Goal: Information Seeking & Learning: Check status

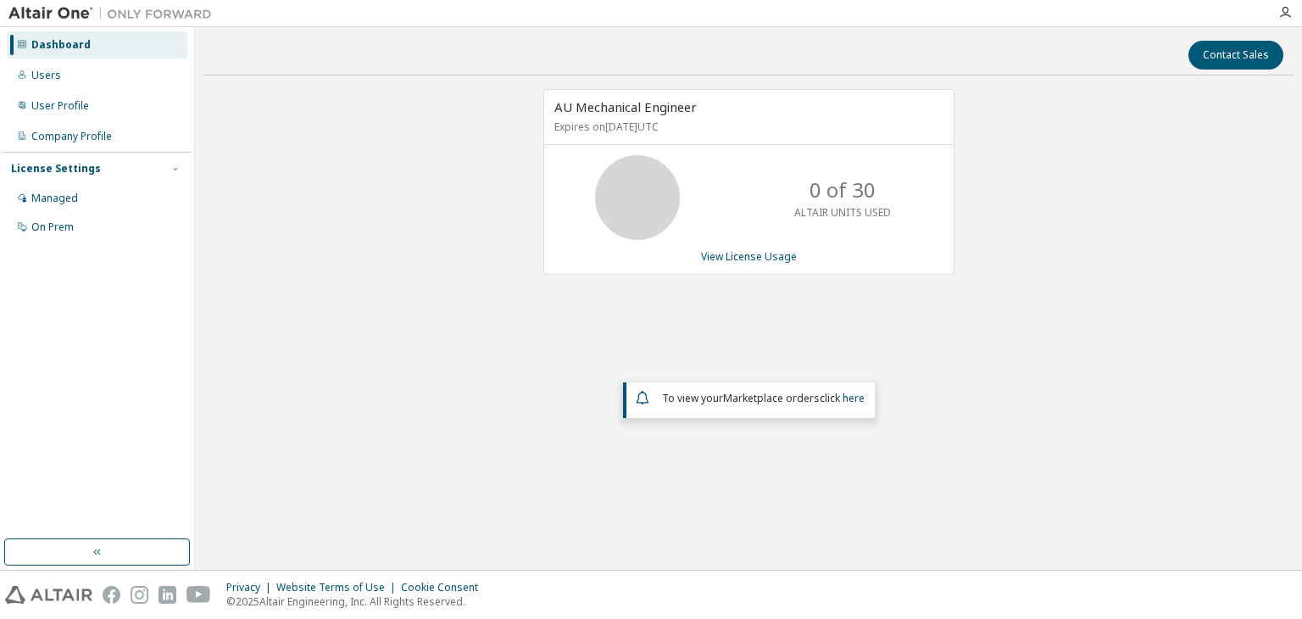
click at [692, 144] on div "AU Mechanical Engineer Expires on [DATE] UTC 0 of 30 ALTAIR UNITS USED View Lic…" at bounding box center [749, 182] width 411 height 186
click at [644, 176] on icon at bounding box center [637, 197] width 42 height 42
click at [825, 194] on p "0 of 30" at bounding box center [843, 190] width 66 height 29
click at [107, 43] on div "Dashboard" at bounding box center [97, 44] width 181 height 27
click at [806, 182] on div "0 of 30 ALTAIR UNITS USED" at bounding box center [843, 197] width 136 height 85
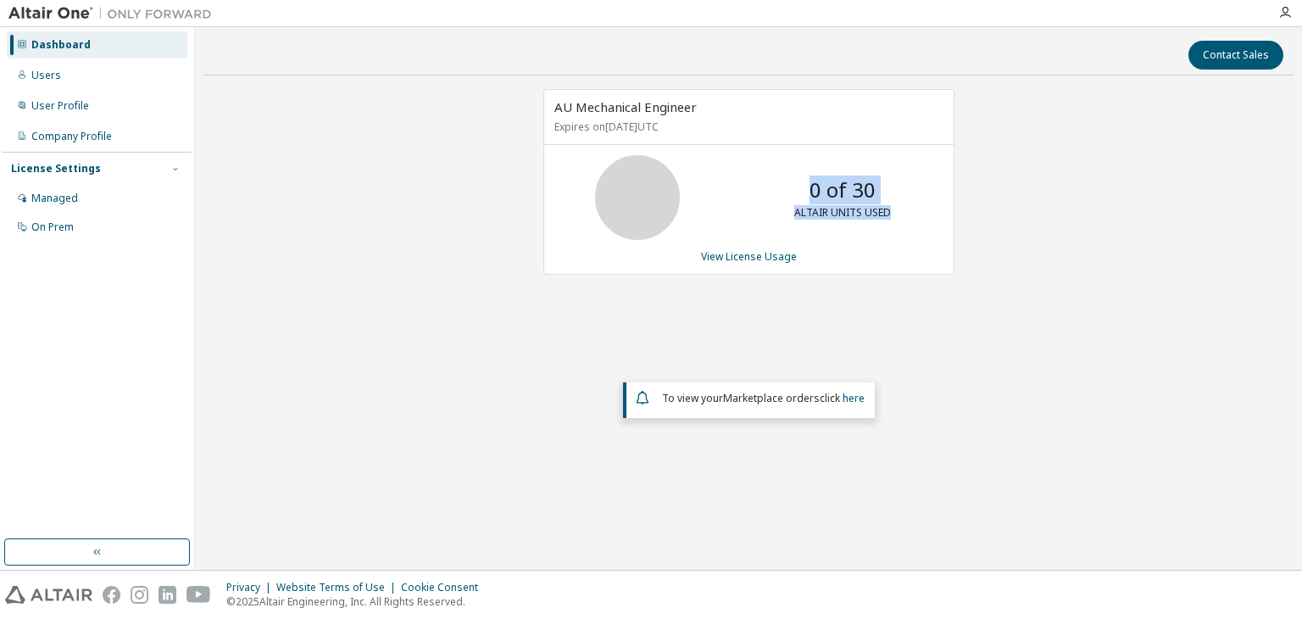
drag, startPoint x: 806, startPoint y: 177, endPoint x: 902, endPoint y: 215, distance: 103.6
click at [902, 215] on div "0 of 30 ALTAIR UNITS USED" at bounding box center [843, 197] width 136 height 85
click at [902, 228] on div "0 of 30 ALTAIR UNITS USED" at bounding box center [843, 197] width 136 height 85
click at [766, 263] on div "AU Mechanical Engineer Expires on [DATE] UTC 0 of 30 ALTAIR UNITS USED View Lic…" at bounding box center [749, 182] width 411 height 186
click at [759, 262] on div "AU Mechanical Engineer Expires on [DATE] UTC 0 of 30 ALTAIR UNITS USED View Lic…" at bounding box center [749, 182] width 411 height 186
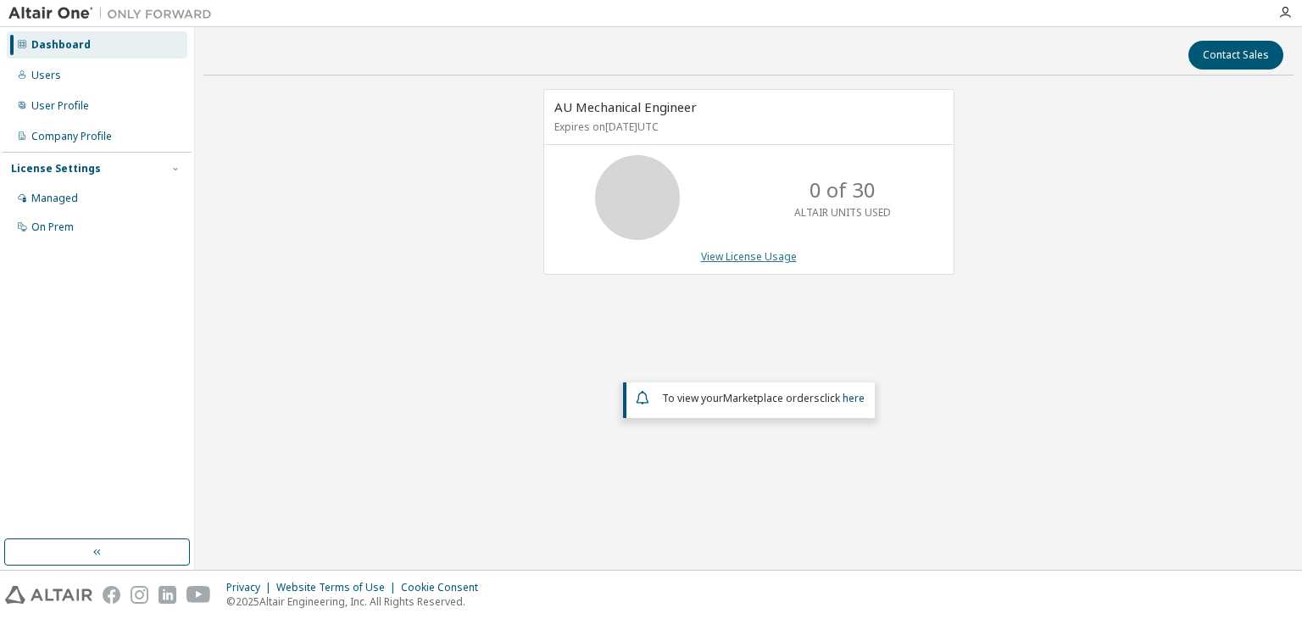
click at [757, 259] on link "View License Usage" at bounding box center [749, 256] width 96 height 14
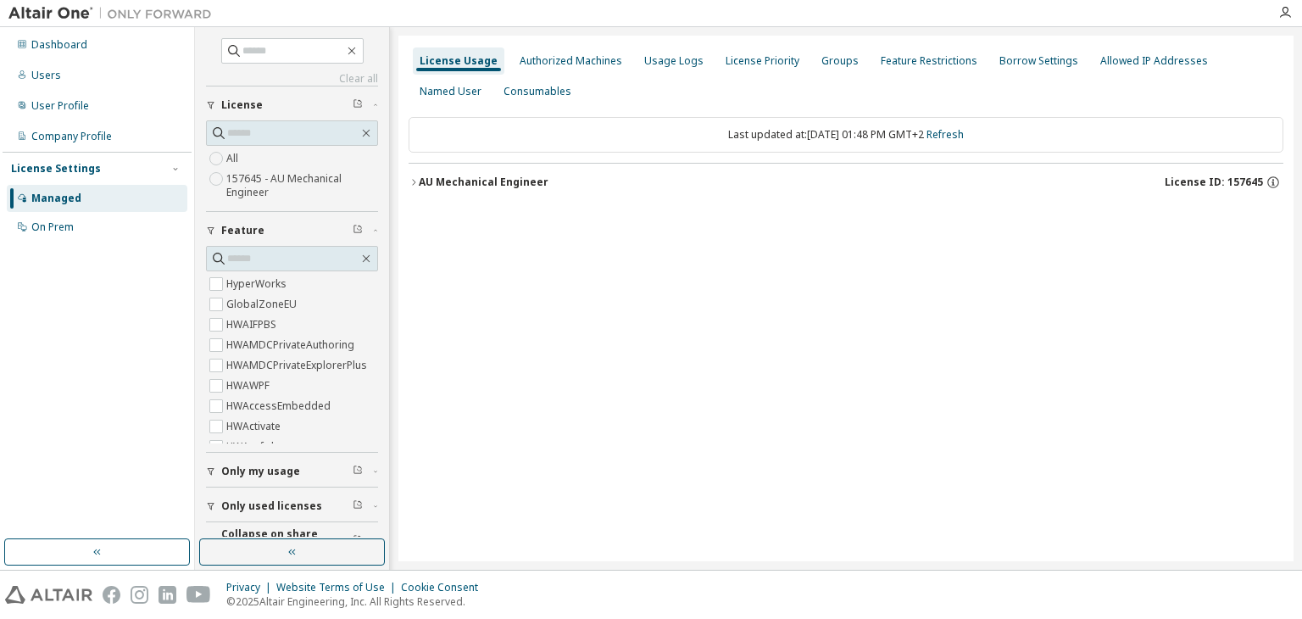
click at [416, 184] on icon "button" at bounding box center [414, 182] width 10 height 10
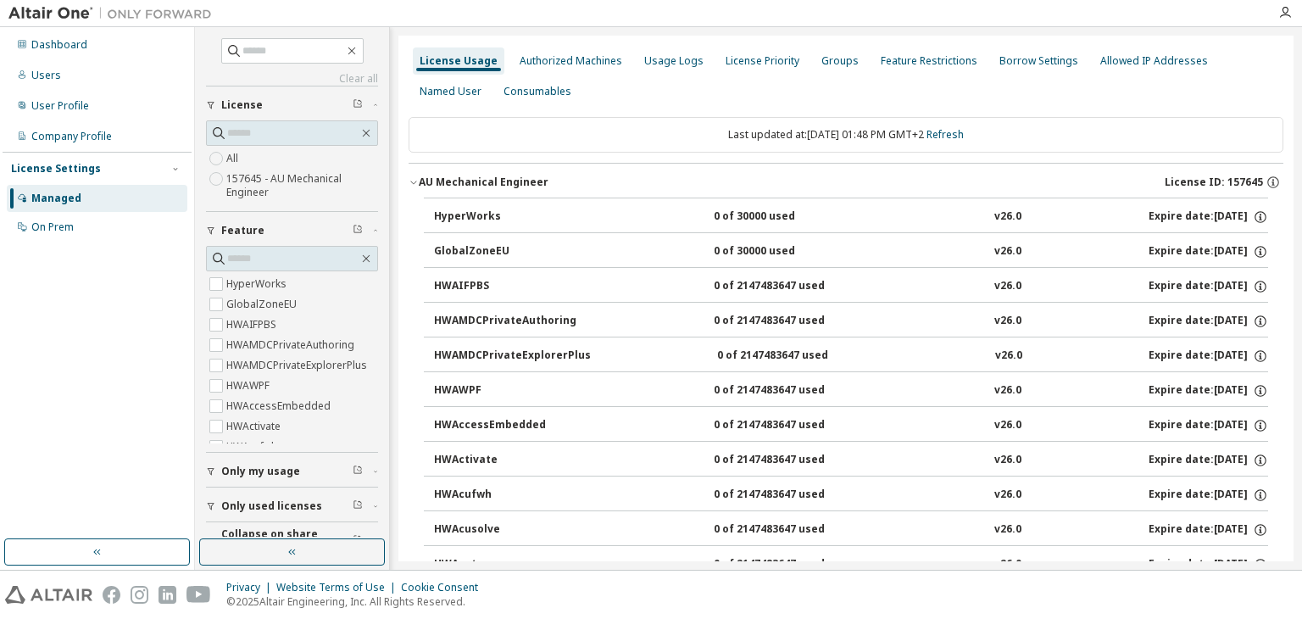
click at [501, 211] on div "HyperWorks" at bounding box center [510, 216] width 153 height 15
click at [478, 252] on div "GlobalZoneEU" at bounding box center [510, 251] width 153 height 15
click at [471, 207] on button "HyperWorks 0 of 30000 used v26.0 Expire date: [DATE]" at bounding box center [851, 216] width 834 height 37
click at [414, 178] on icon "button" at bounding box center [414, 182] width 10 height 10
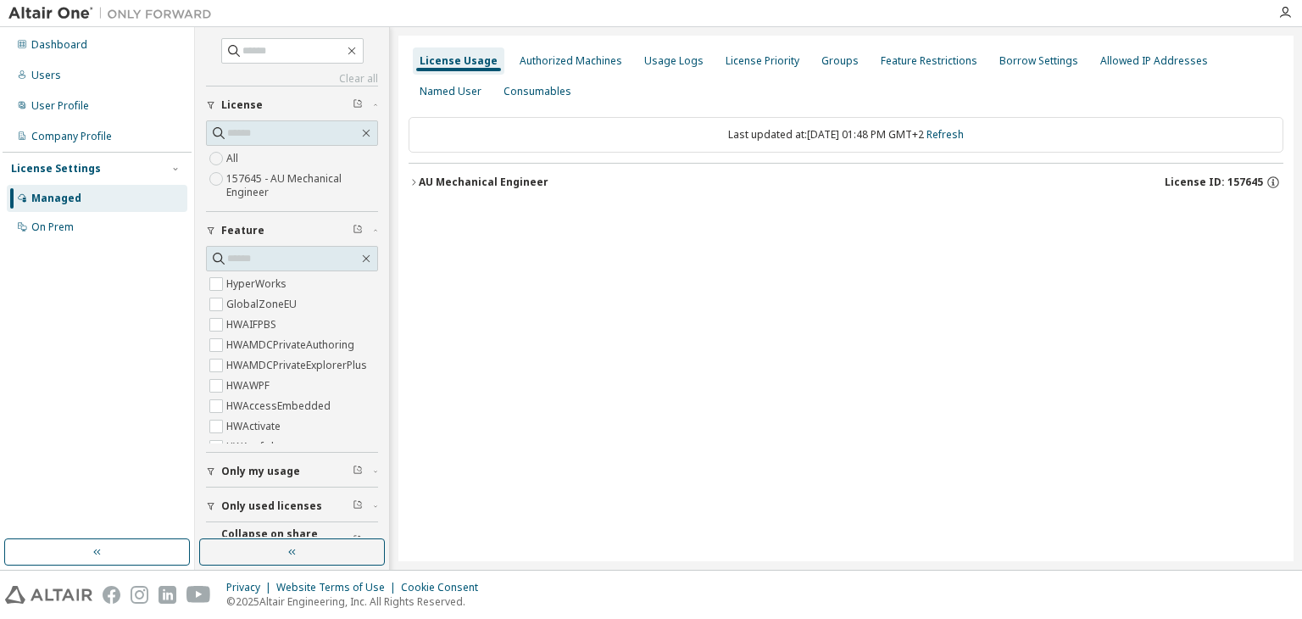
click at [413, 179] on icon "button" at bounding box center [413, 182] width 3 height 6
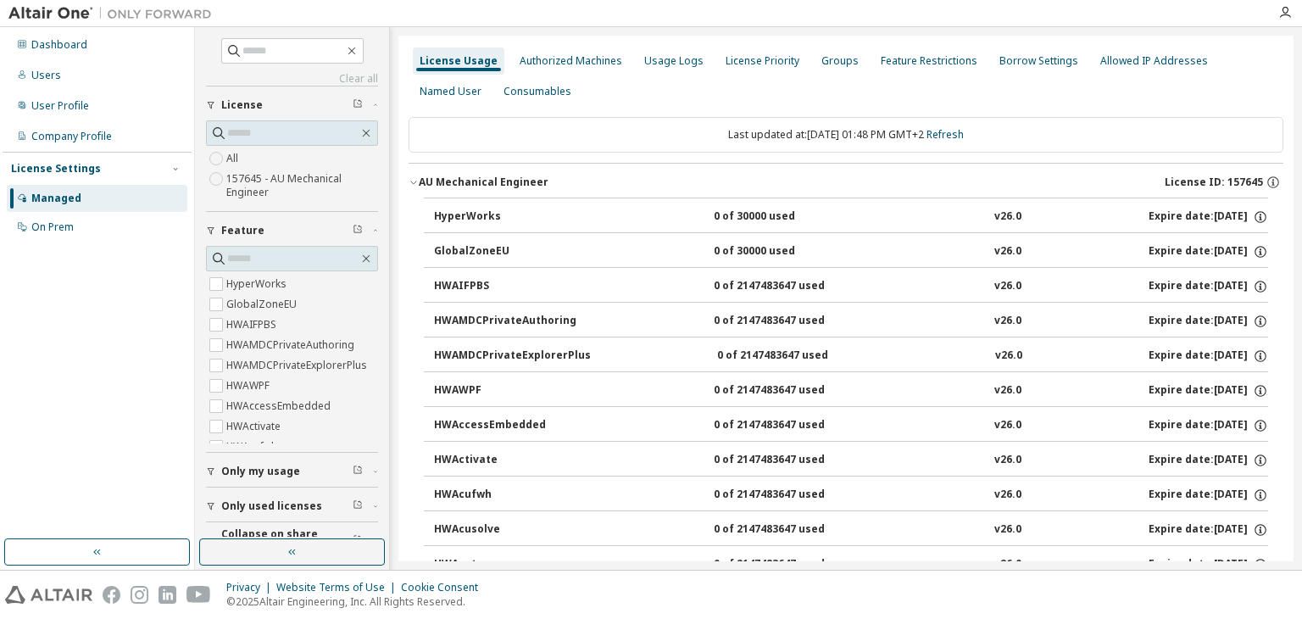
click at [413, 179] on icon "button" at bounding box center [414, 182] width 10 height 10
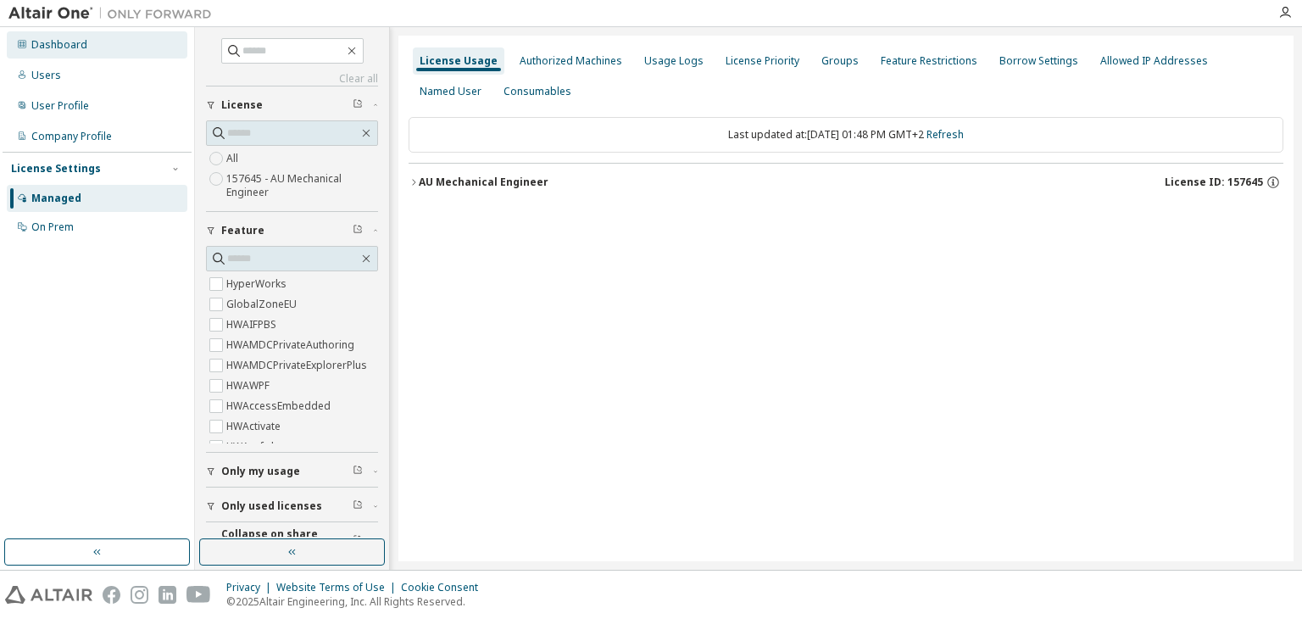
click at [86, 45] on div "Dashboard" at bounding box center [97, 44] width 181 height 27
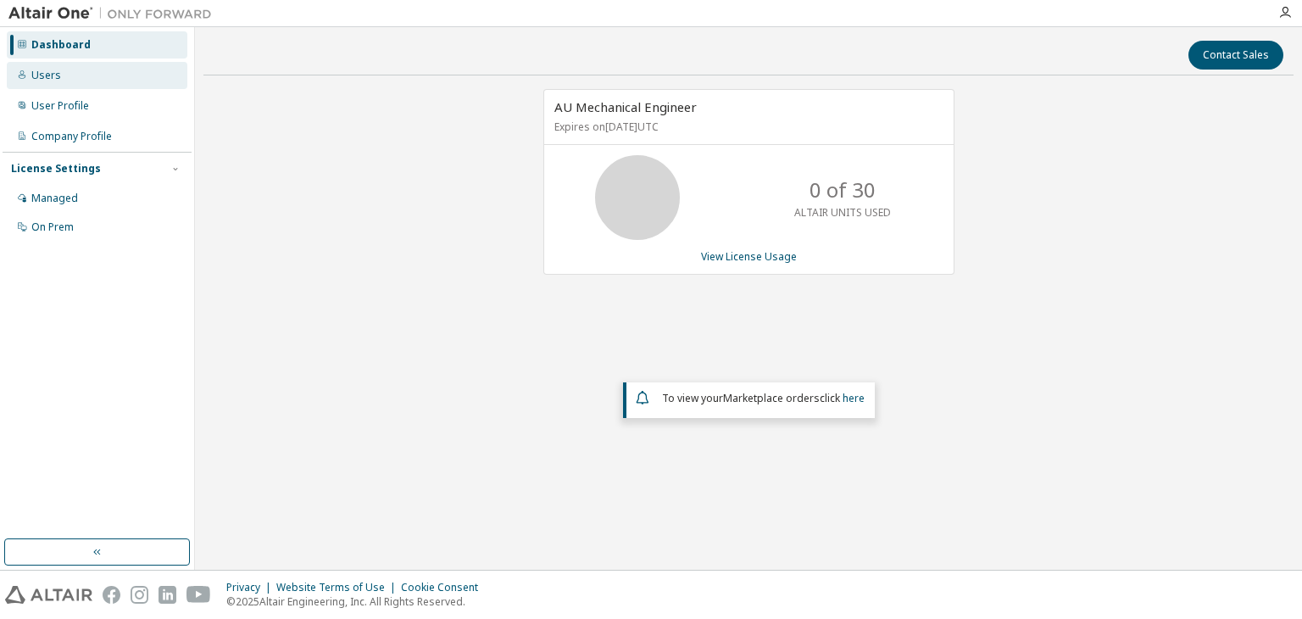
click at [75, 68] on div "Users" at bounding box center [97, 75] width 181 height 27
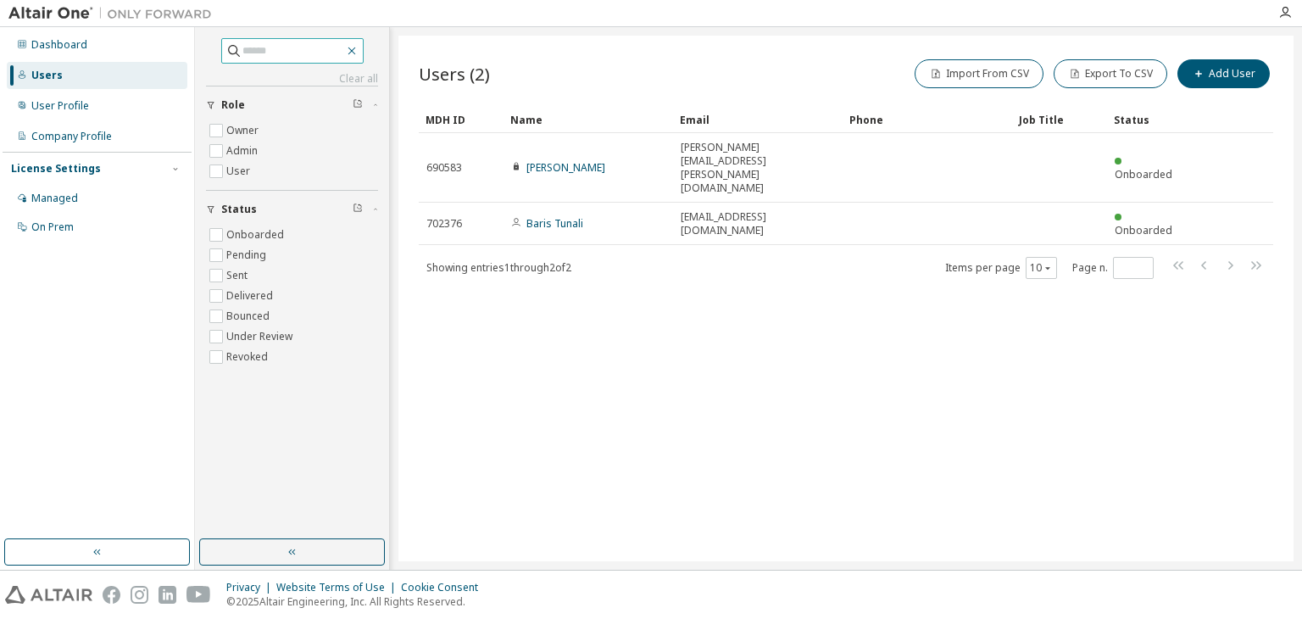
click at [355, 52] on icon "button" at bounding box center [352, 51] width 8 height 8
click at [88, 78] on div "Users" at bounding box center [97, 75] width 181 height 27
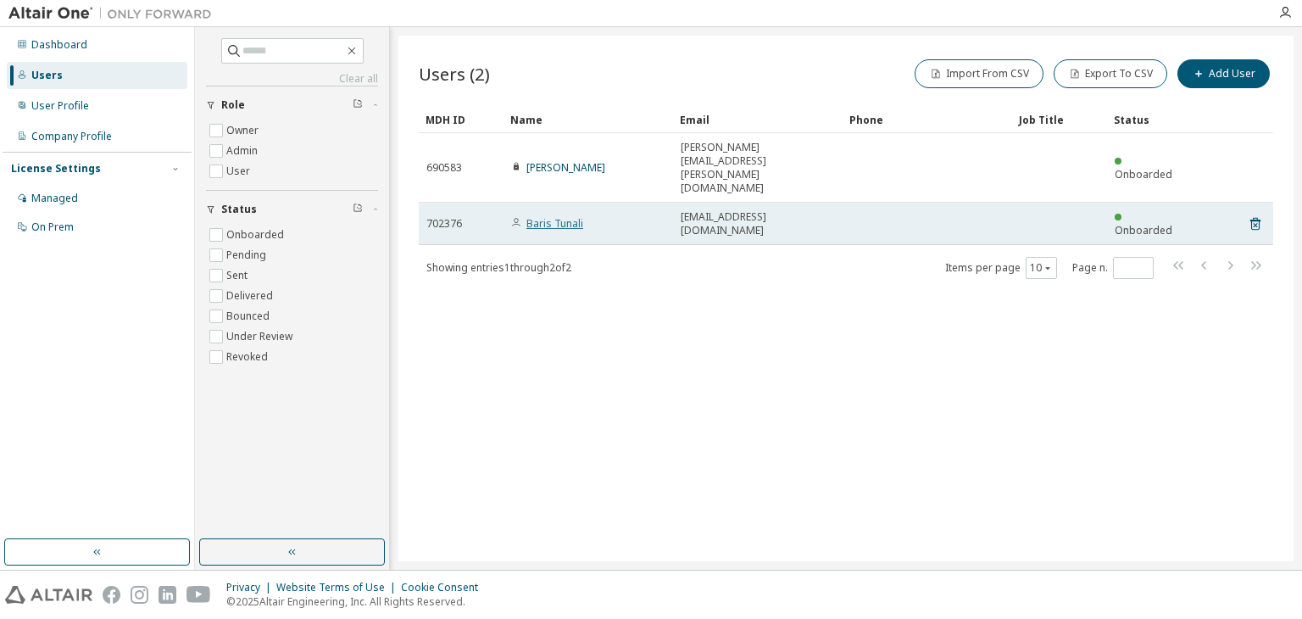
click at [538, 216] on link "Baris Tunali" at bounding box center [555, 223] width 57 height 14
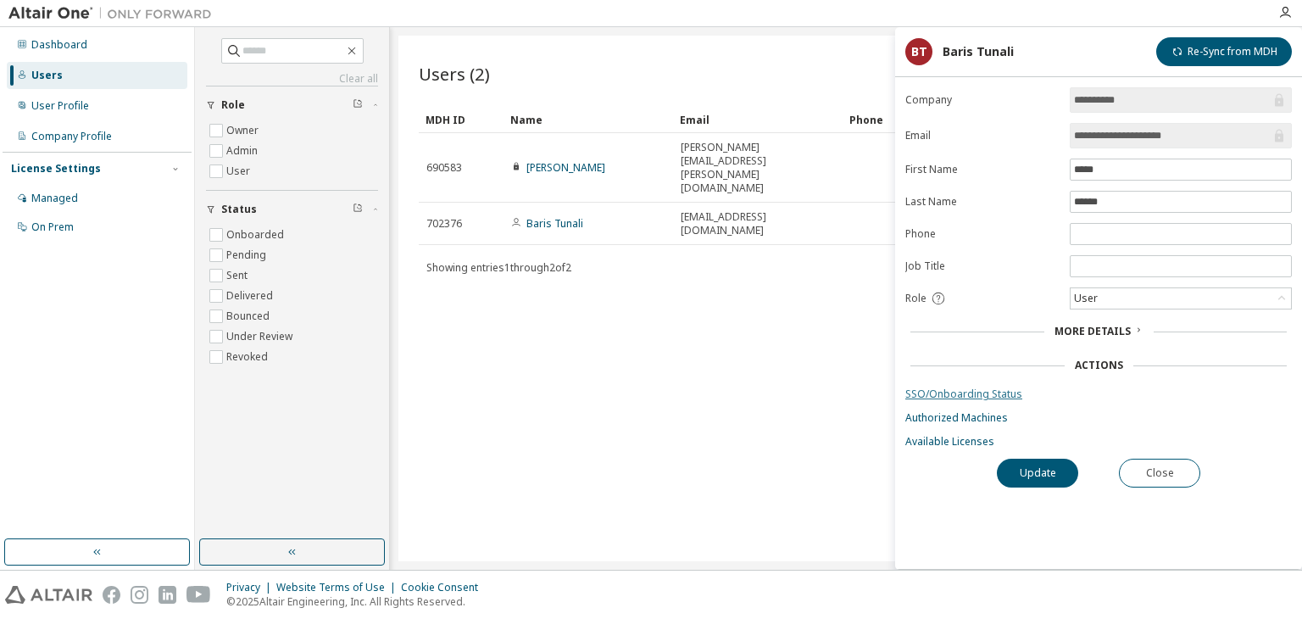
click at [925, 388] on link "SSO/Onboarding Status" at bounding box center [1099, 395] width 387 height 14
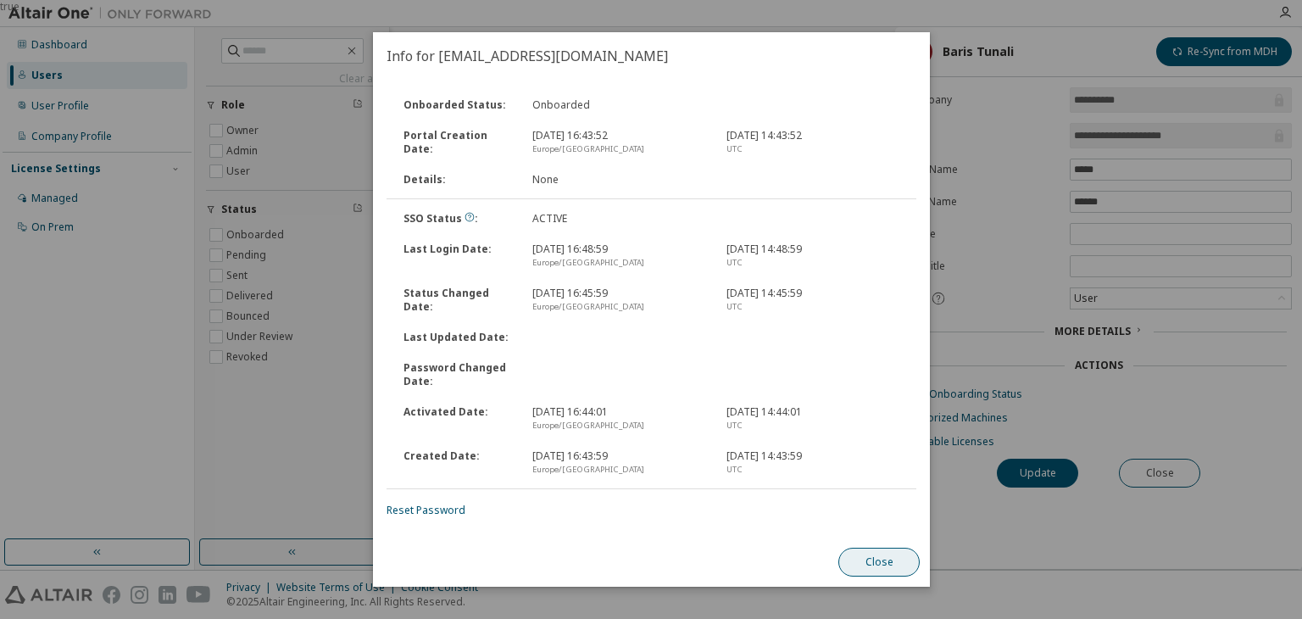
click at [882, 567] on button "Close" at bounding box center [879, 562] width 81 height 29
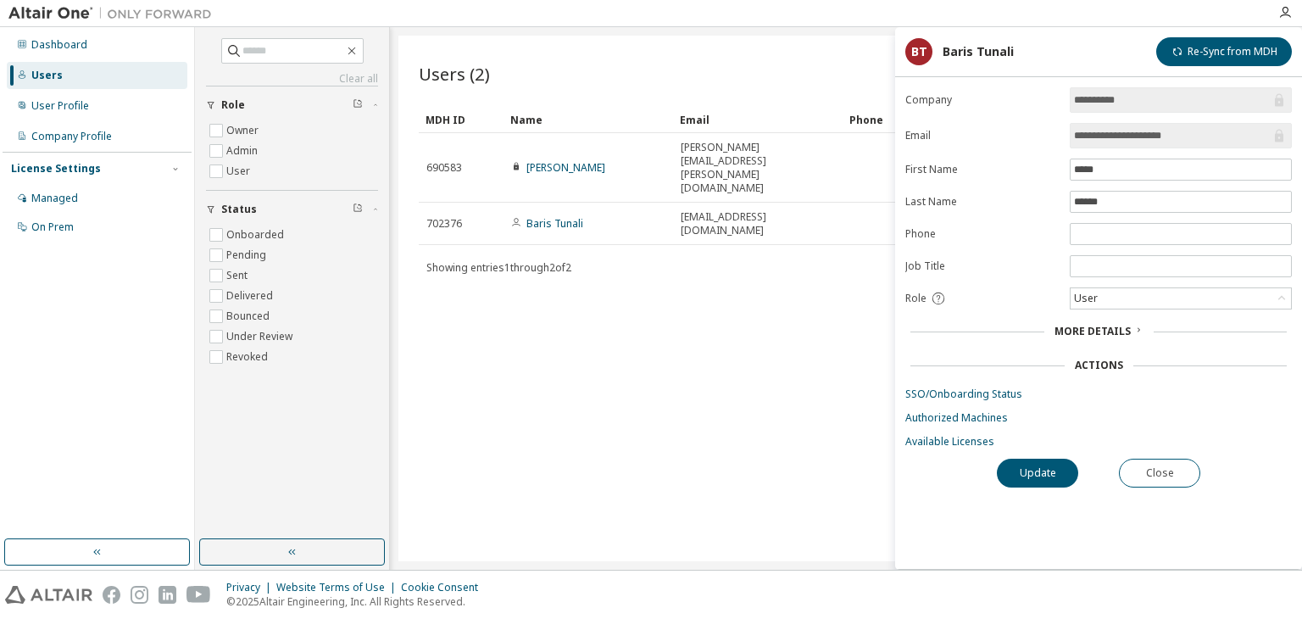
click at [939, 422] on form "**********" at bounding box center [1099, 267] width 387 height 361
click at [937, 416] on link "Authorized Machines" at bounding box center [1099, 418] width 387 height 14
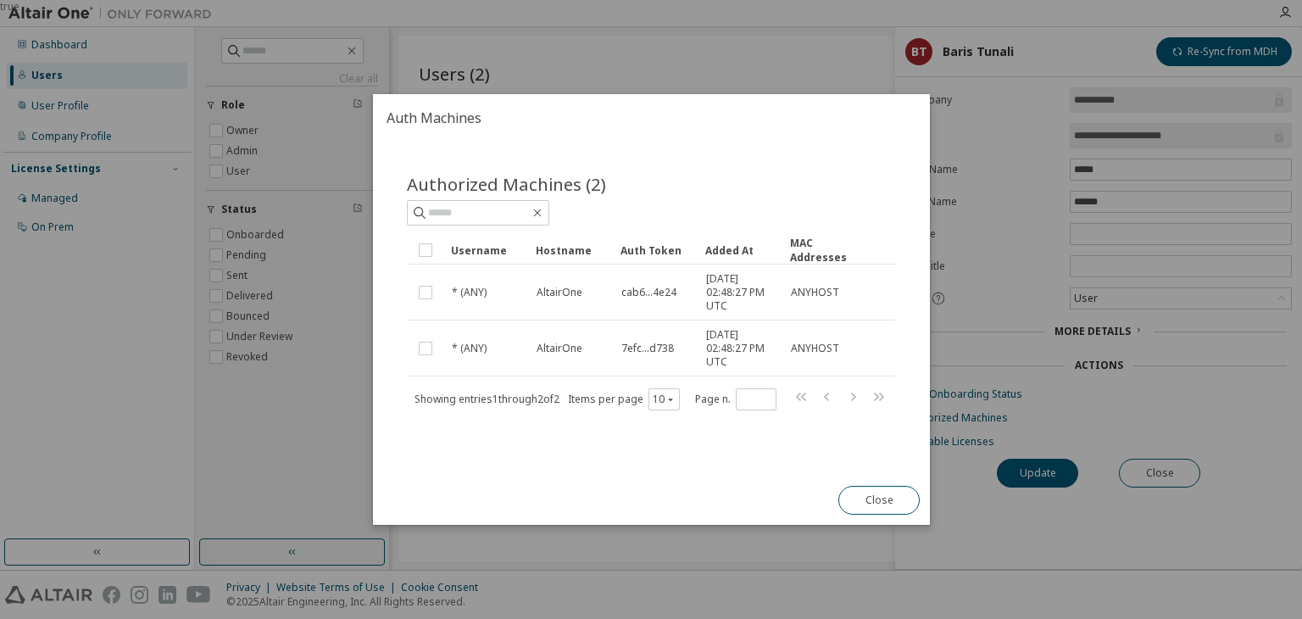
click at [878, 502] on button "Close" at bounding box center [879, 500] width 81 height 29
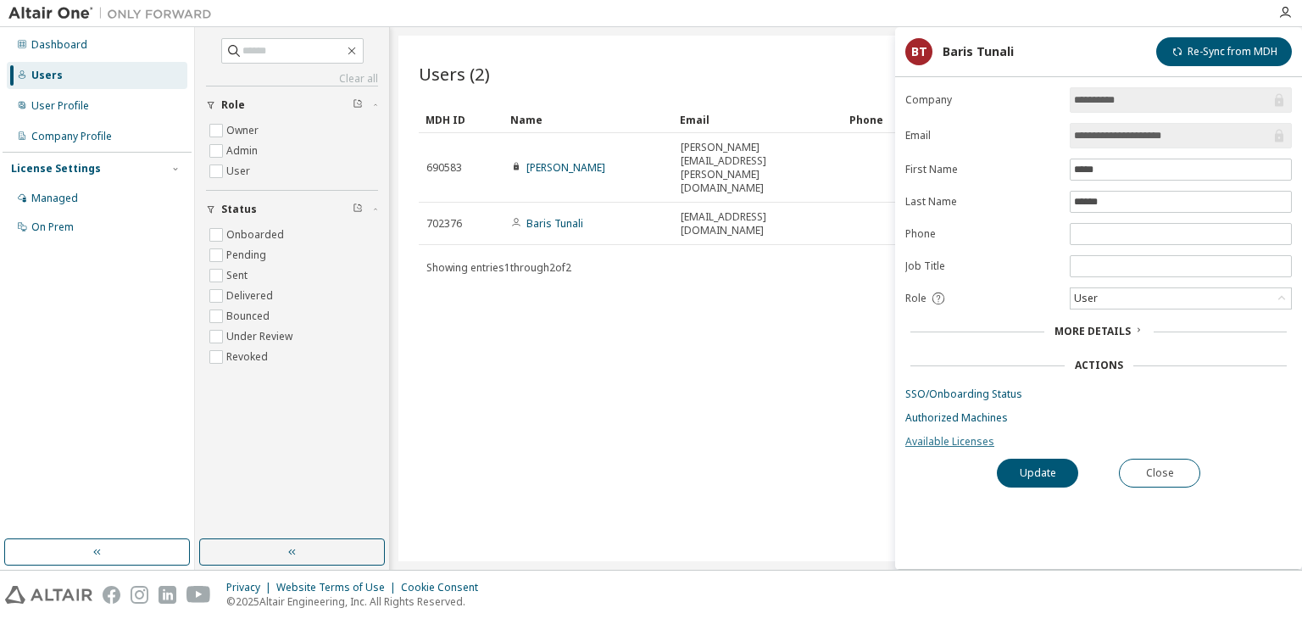
click at [969, 442] on link "Available Licenses" at bounding box center [1099, 442] width 387 height 14
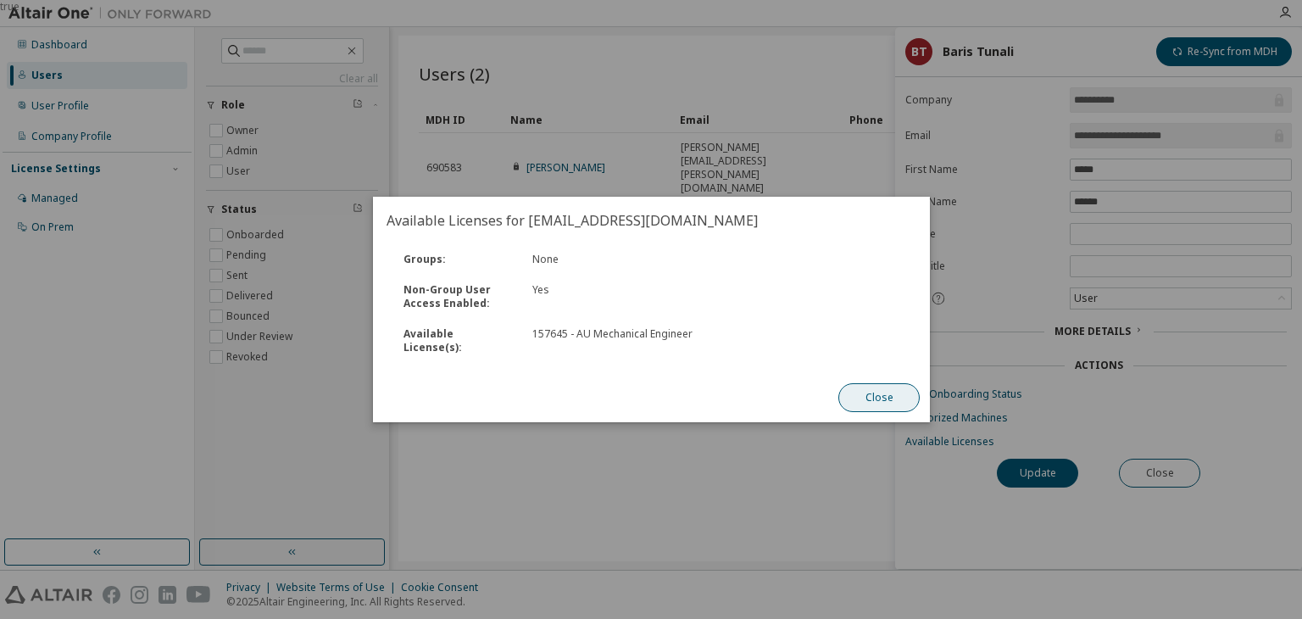
click at [873, 391] on button "Close" at bounding box center [879, 397] width 81 height 29
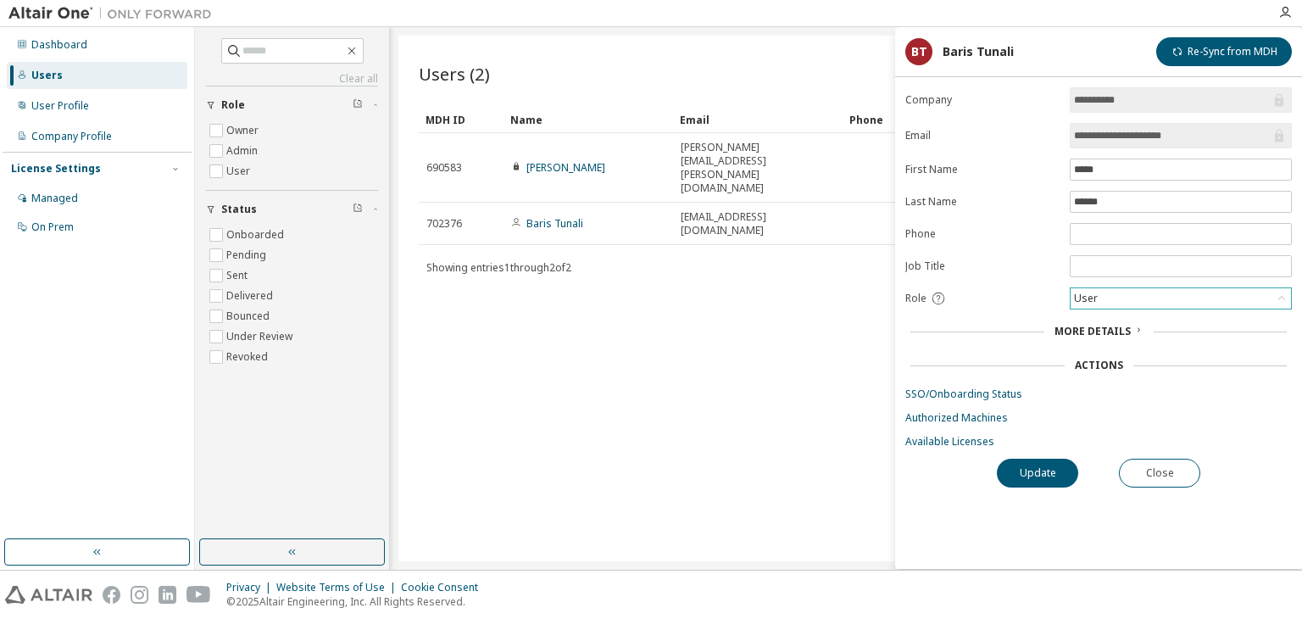
click at [1269, 295] on div "User" at bounding box center [1181, 298] width 220 height 20
click at [1244, 293] on div "User" at bounding box center [1181, 298] width 220 height 20
click at [993, 265] on label "Job Title" at bounding box center [983, 266] width 154 height 14
click at [1140, 471] on button "Close" at bounding box center [1159, 473] width 81 height 29
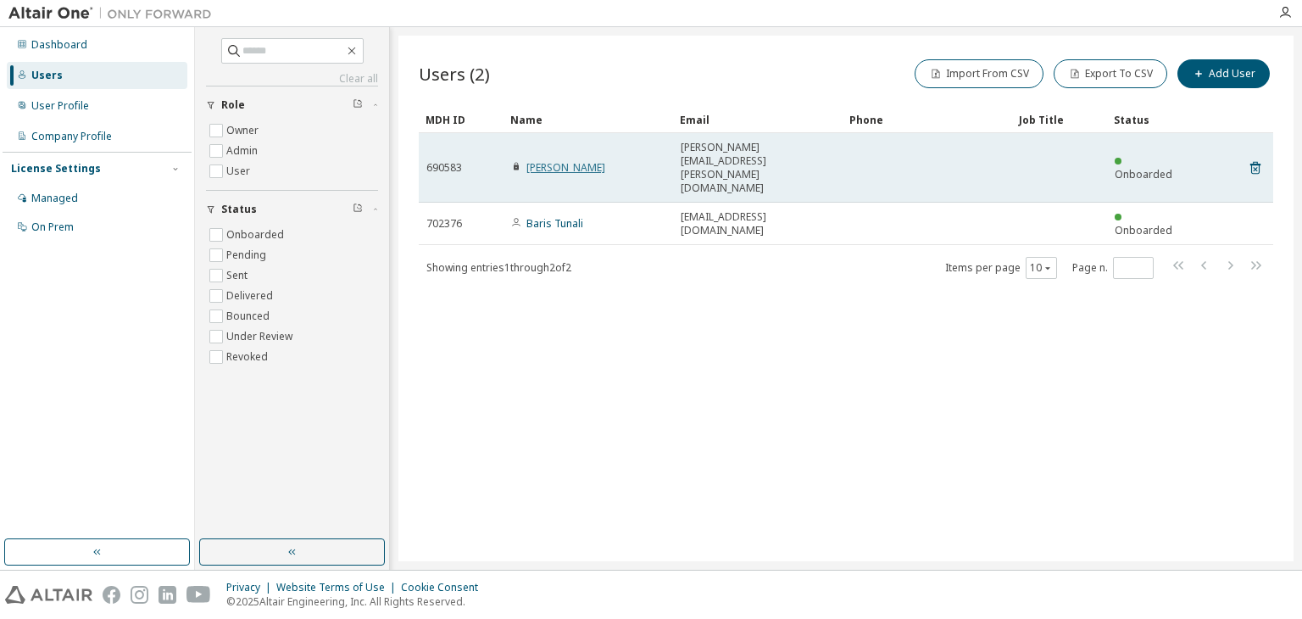
click at [591, 160] on link "[PERSON_NAME]" at bounding box center [566, 167] width 79 height 14
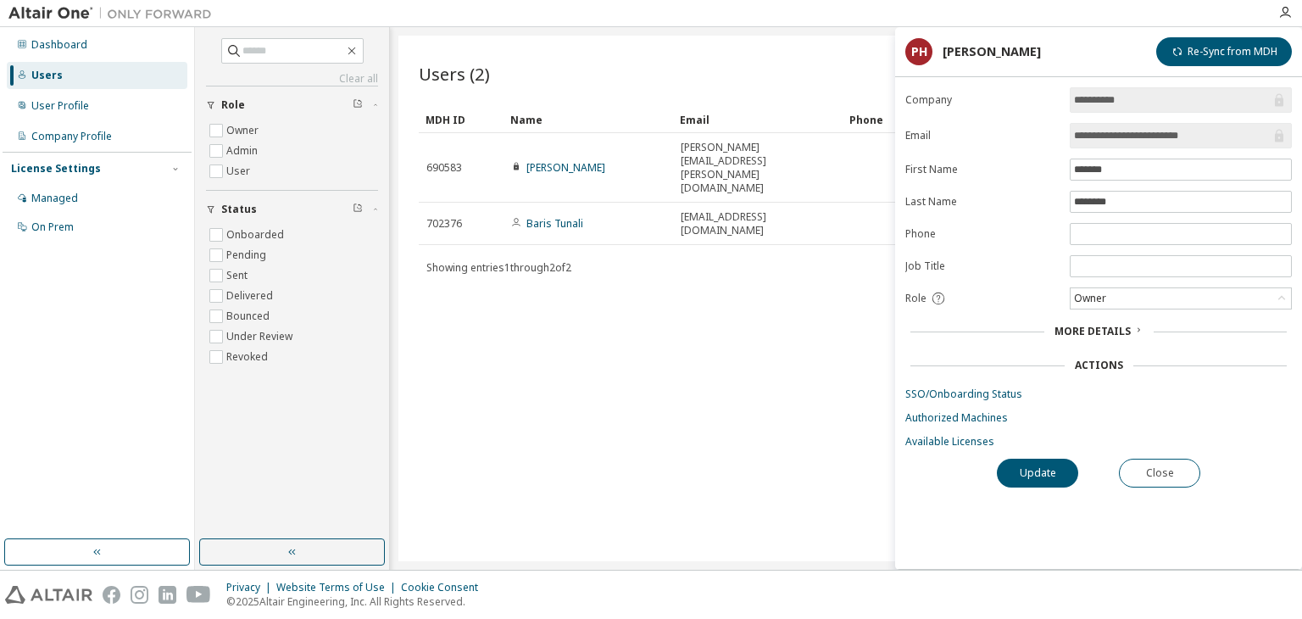
click at [934, 298] on icon at bounding box center [938, 298] width 15 height 15
click at [1268, 292] on div "Owner" at bounding box center [1181, 298] width 220 height 20
click at [1159, 326] on div "More Details" at bounding box center [1099, 332] width 376 height 14
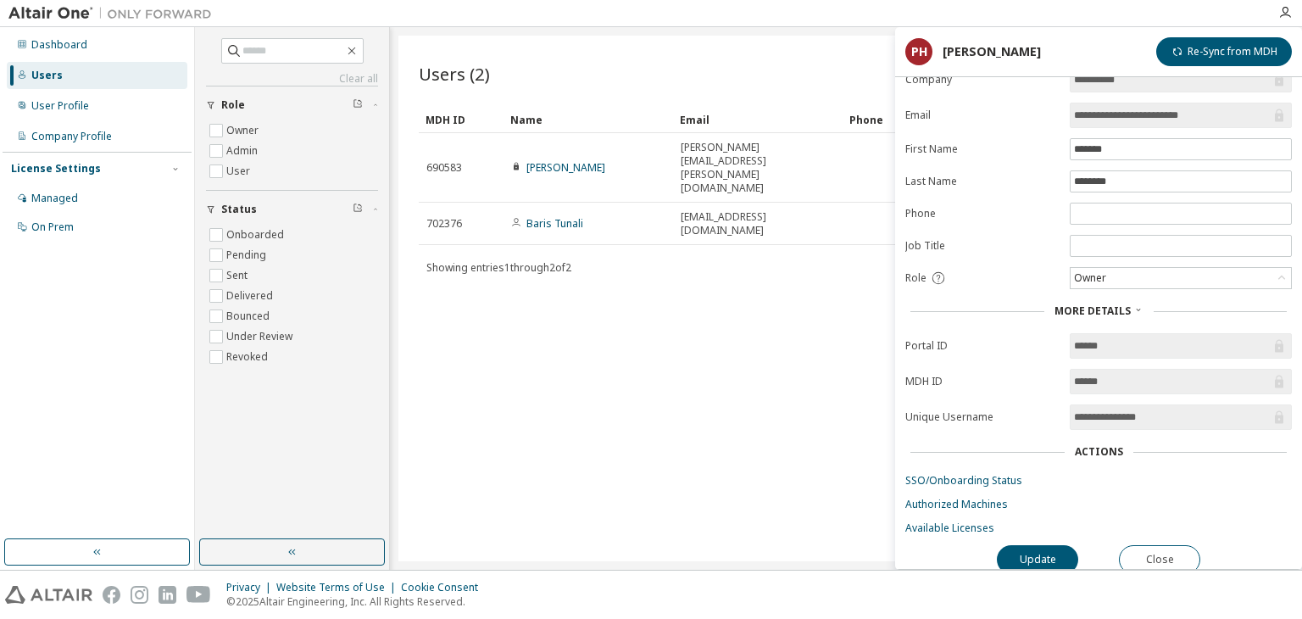
scroll to position [29, 0]
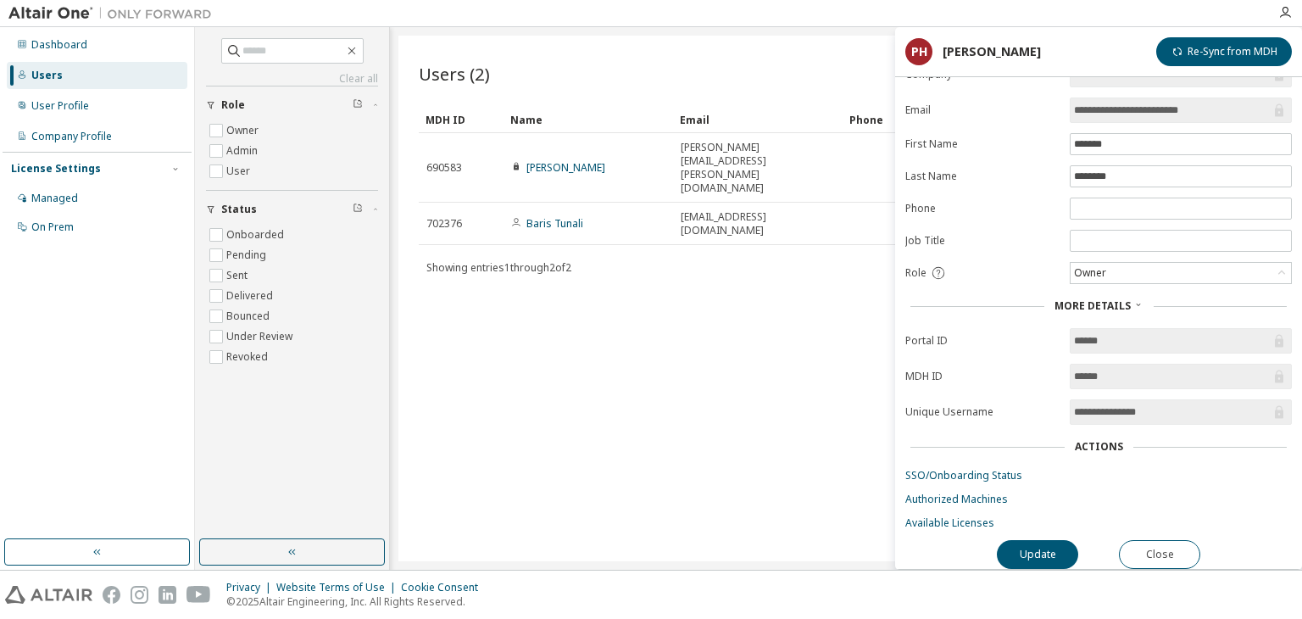
click at [1135, 300] on icon at bounding box center [1139, 304] width 10 height 10
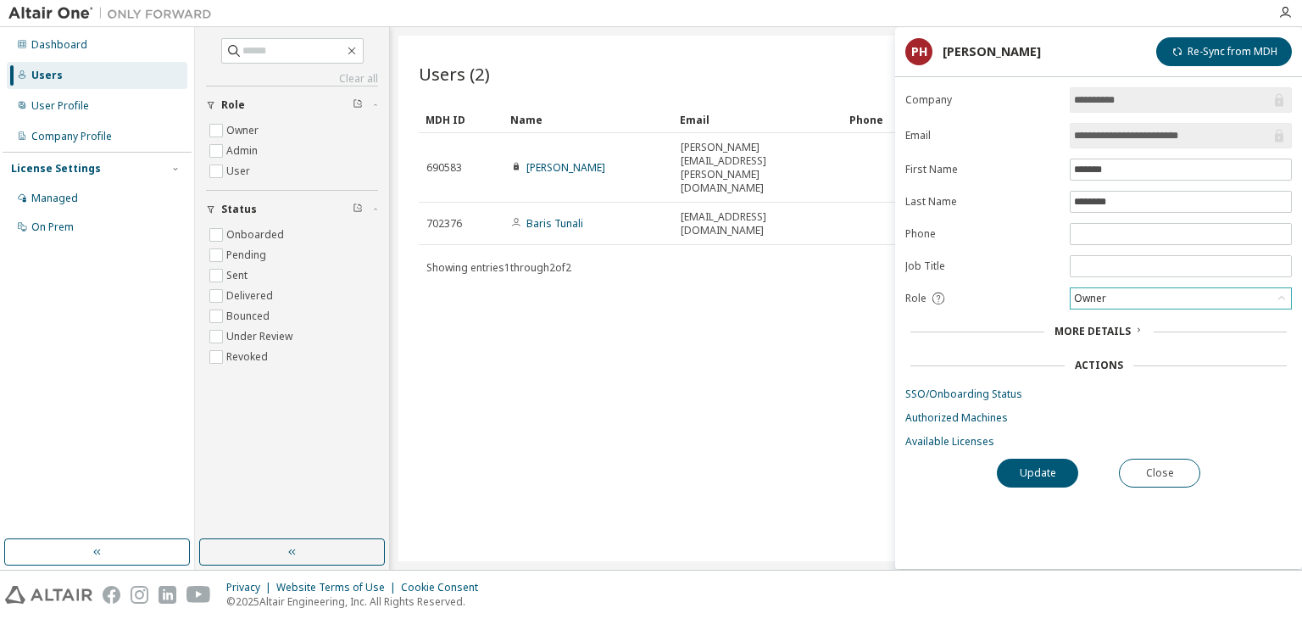
click at [1278, 293] on icon at bounding box center [1282, 298] width 17 height 17
click at [943, 297] on icon at bounding box center [938, 298] width 15 height 15
click at [931, 296] on icon at bounding box center [938, 298] width 15 height 15
click at [893, 332] on div "Users (2) Import From CSV Export To CSV Add User Clear Load Save Save As Field …" at bounding box center [846, 299] width 895 height 526
click at [736, 244] on div "Users (2) Import From CSV Export To CSV Add User Clear Load Save Save As Field …" at bounding box center [846, 299] width 895 height 526
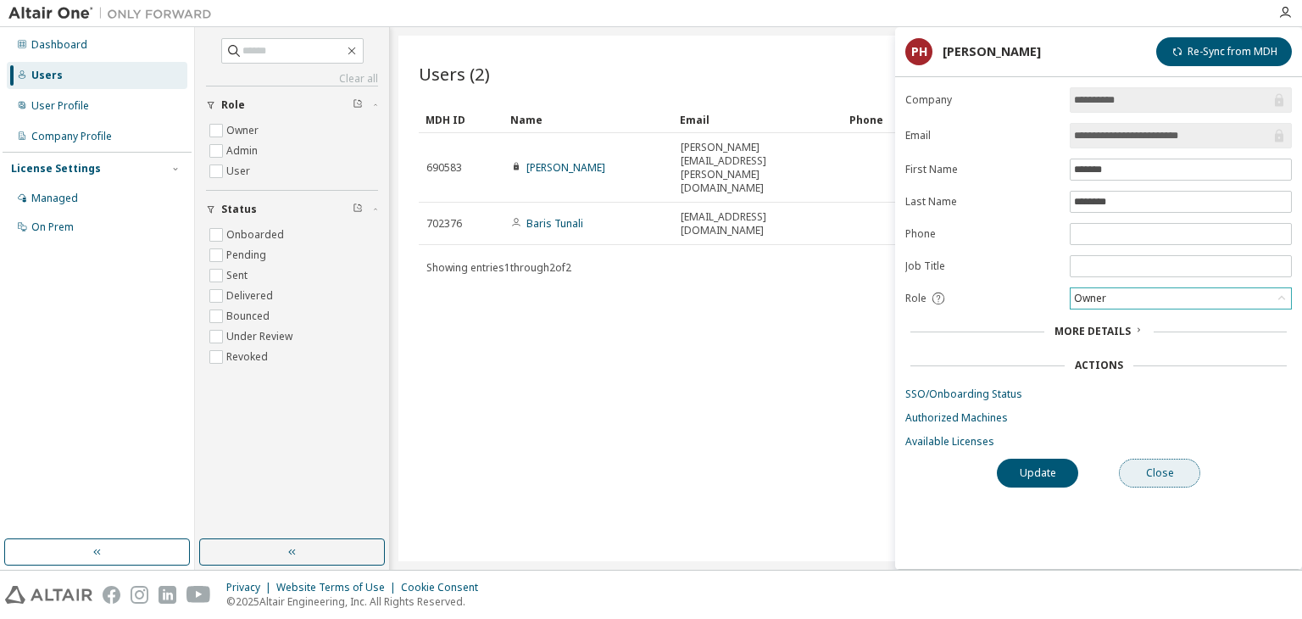
click at [1163, 465] on button "Close" at bounding box center [1159, 473] width 81 height 29
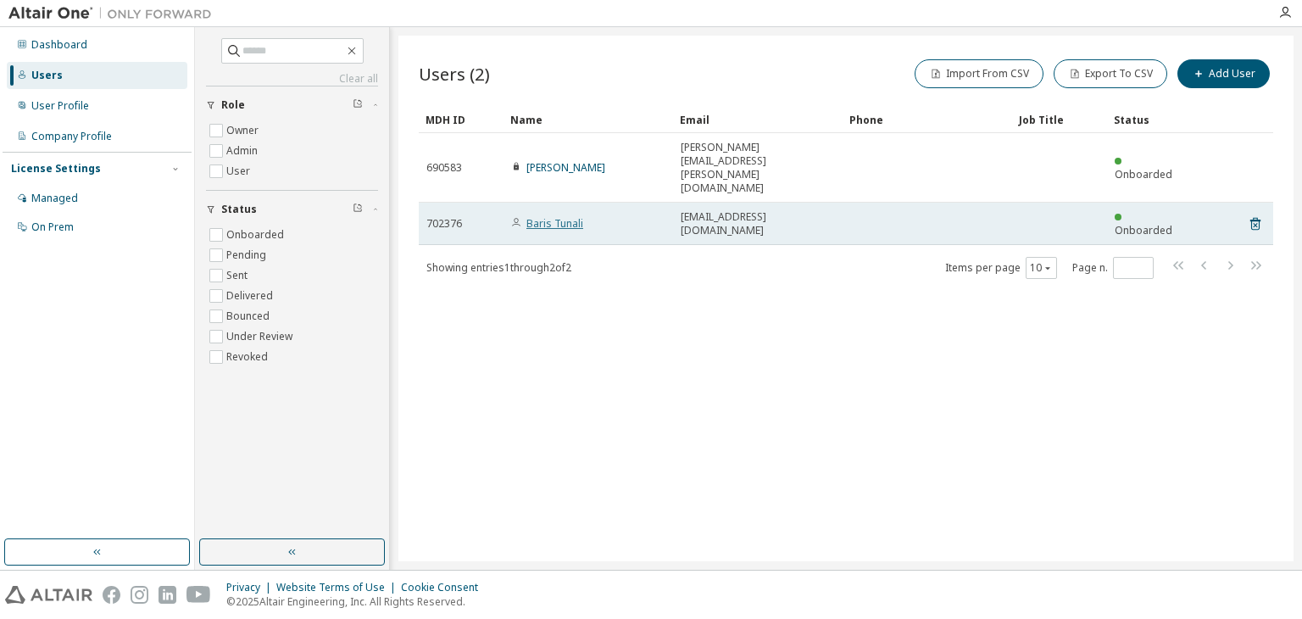
click at [543, 216] on link "Baris Tunali" at bounding box center [555, 223] width 57 height 14
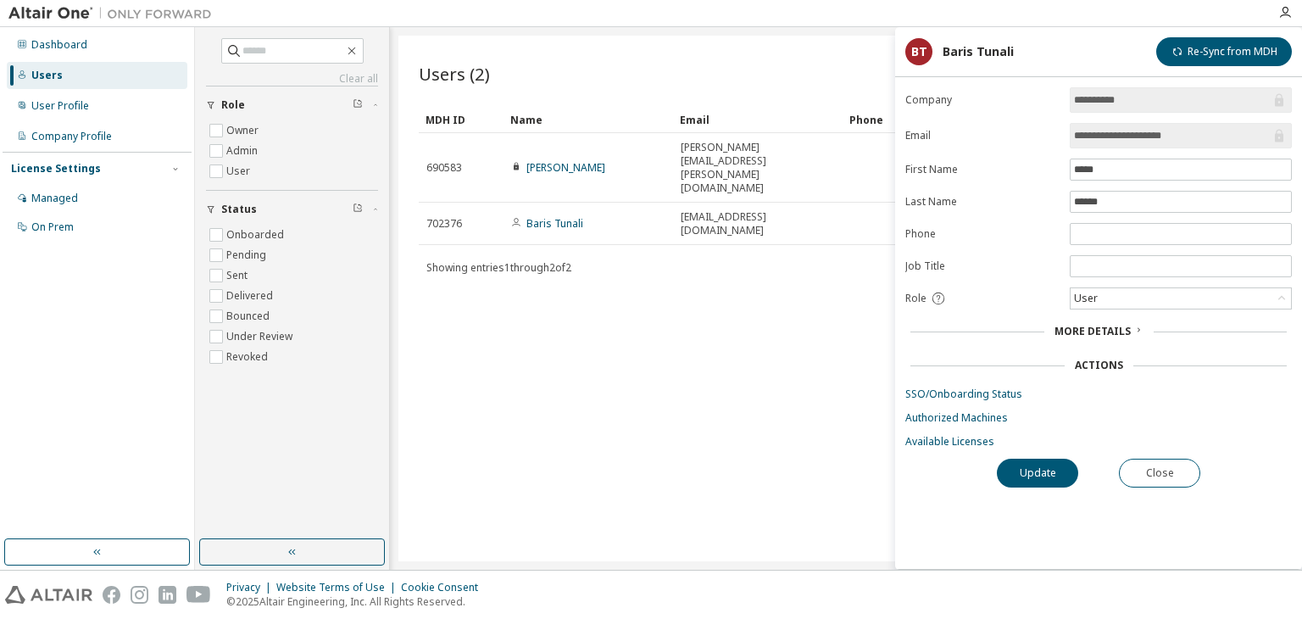
click at [1134, 327] on icon at bounding box center [1139, 330] width 10 height 10
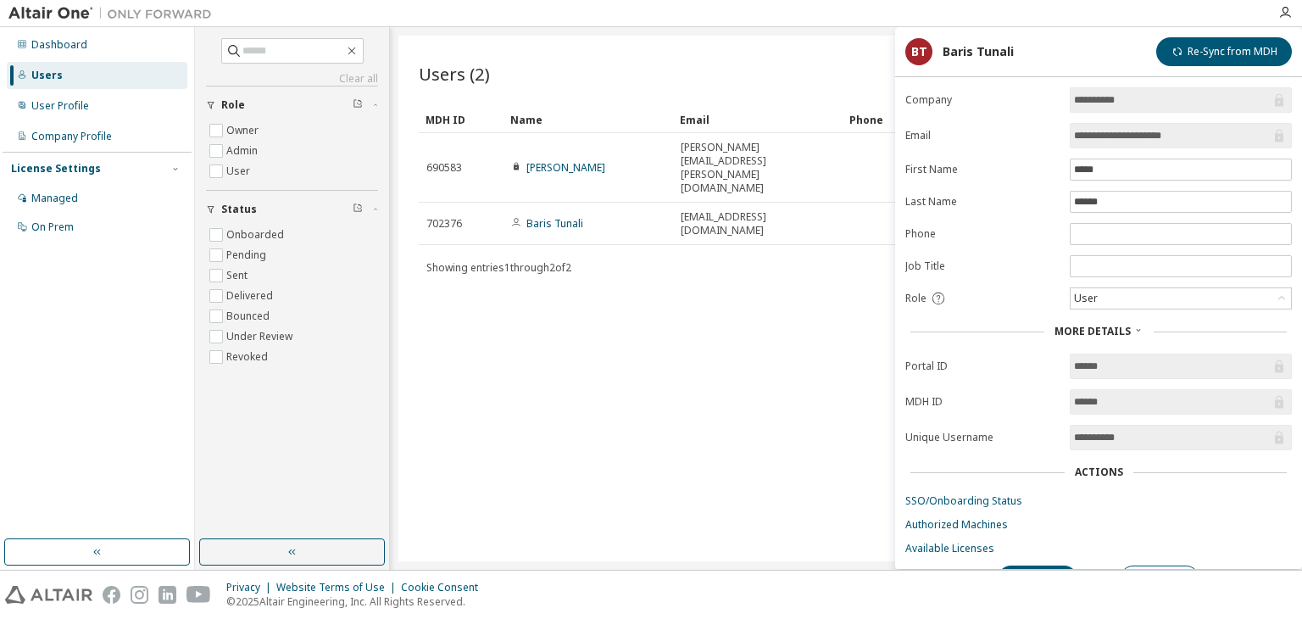
click at [1134, 327] on icon at bounding box center [1139, 330] width 10 height 10
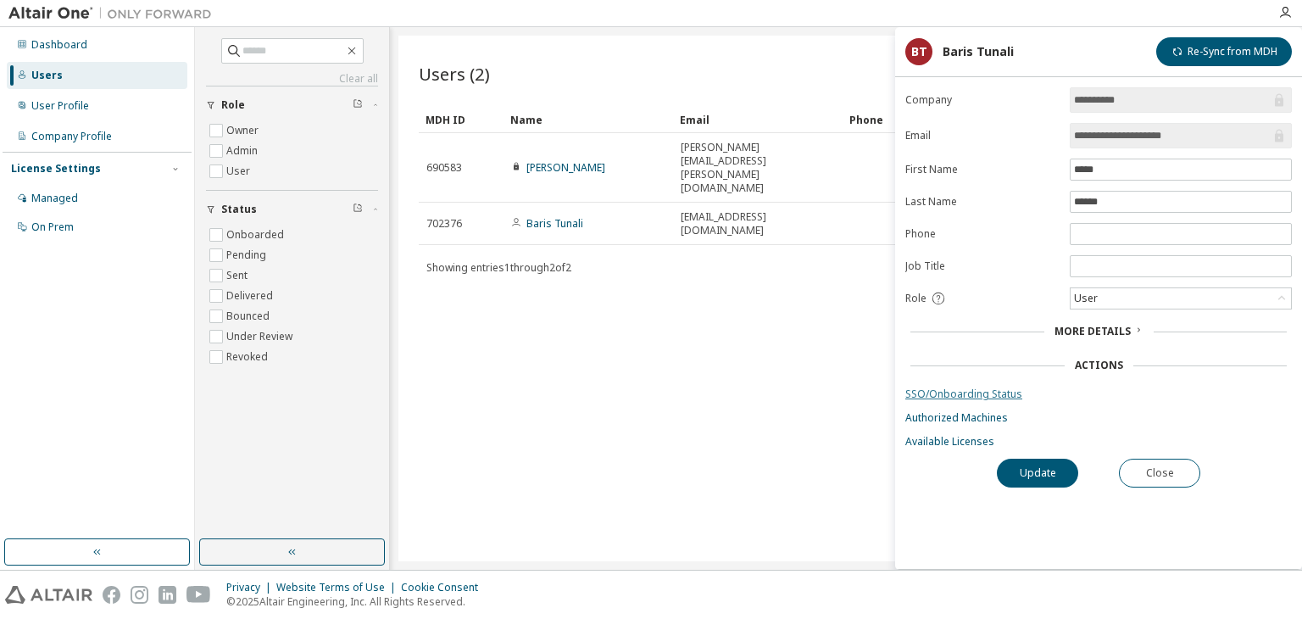
click at [950, 397] on link "SSO/Onboarding Status" at bounding box center [1099, 395] width 387 height 14
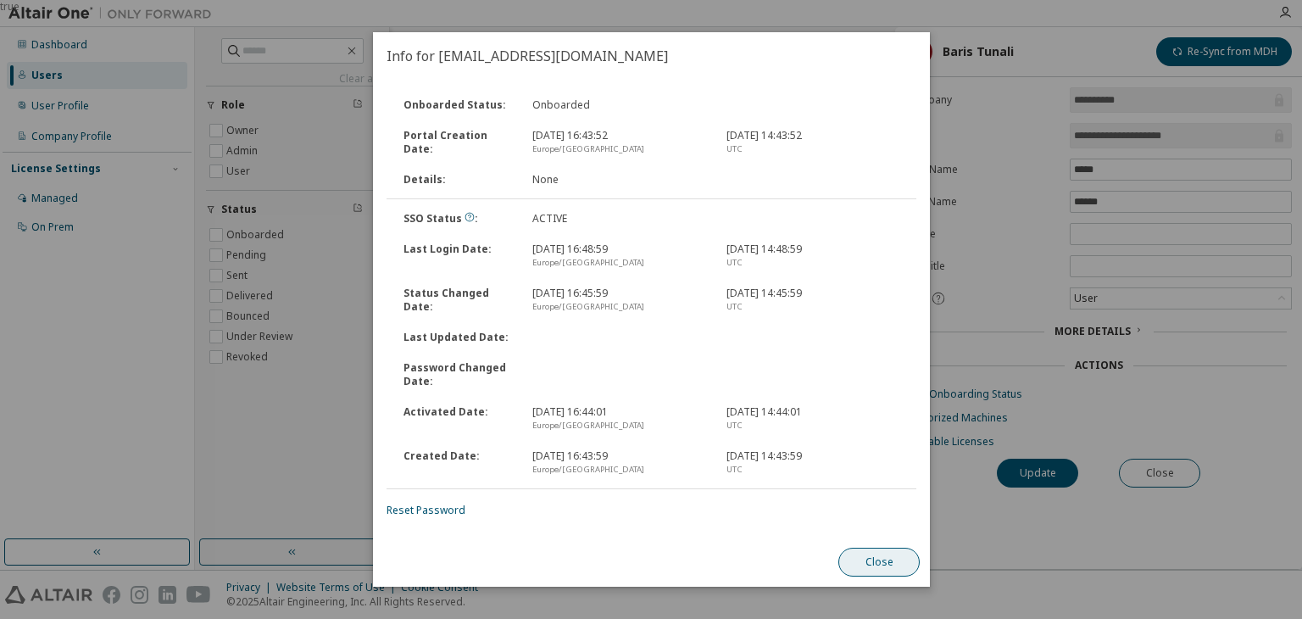
click at [878, 559] on button "Close" at bounding box center [879, 562] width 81 height 29
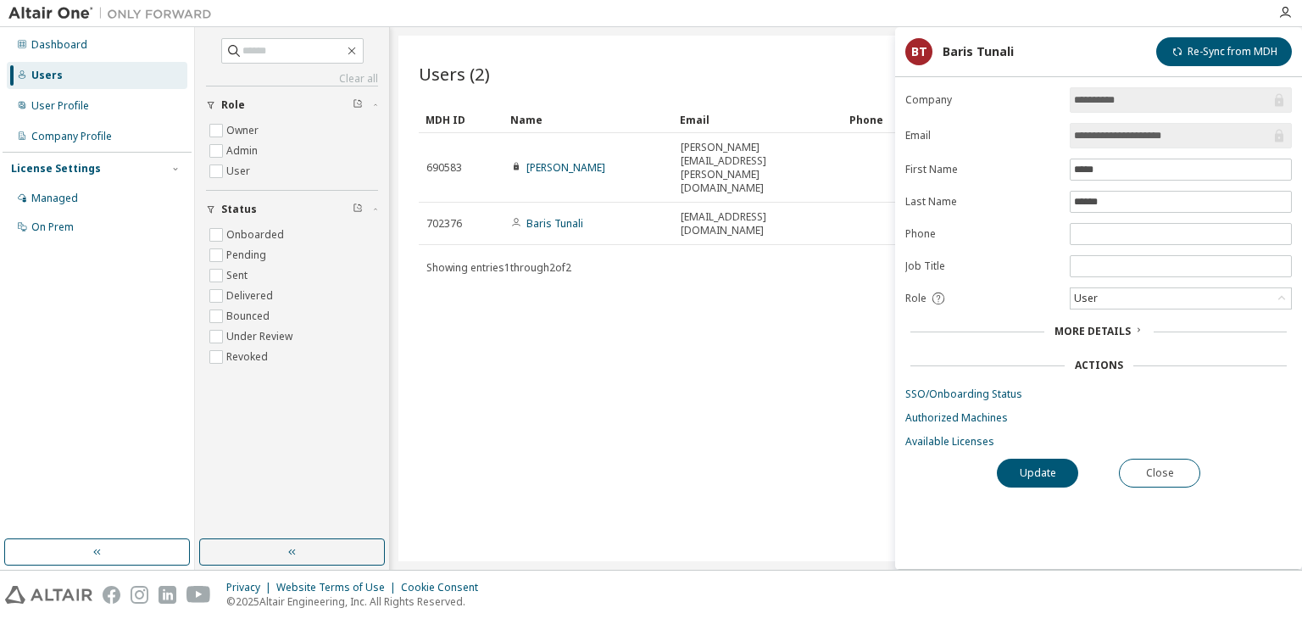
click at [934, 404] on form "**********" at bounding box center [1099, 267] width 387 height 361
click at [930, 411] on link "Authorized Machines" at bounding box center [1099, 418] width 387 height 14
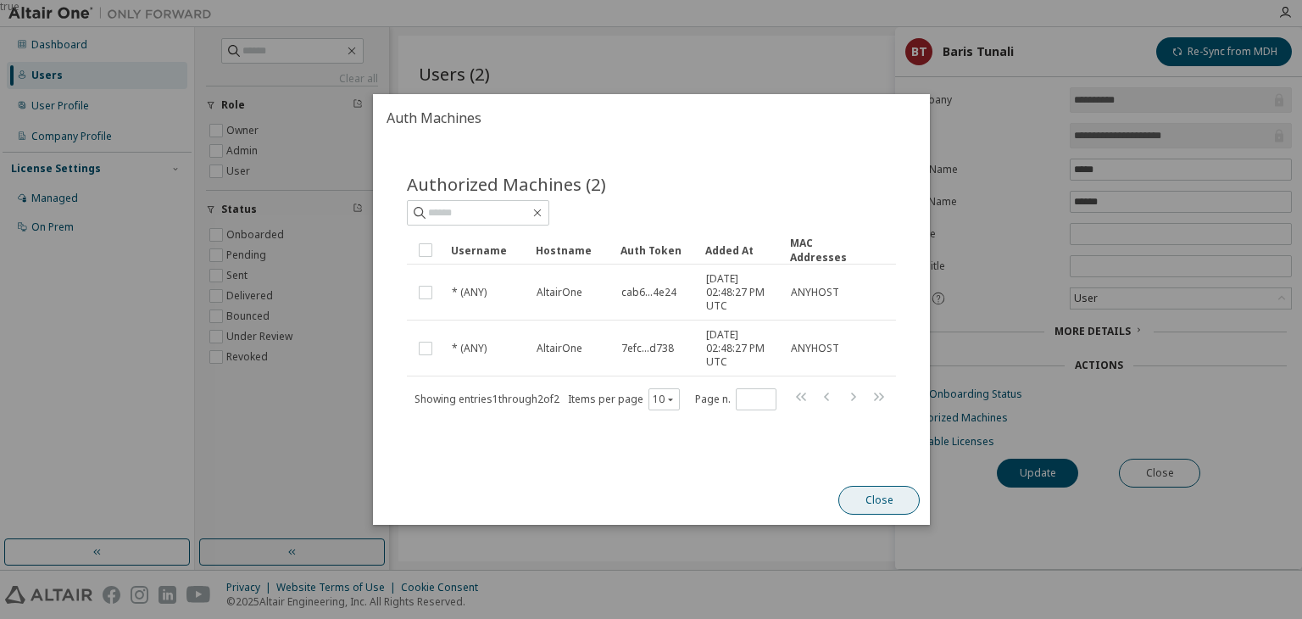
click at [878, 506] on button "Close" at bounding box center [879, 500] width 81 height 29
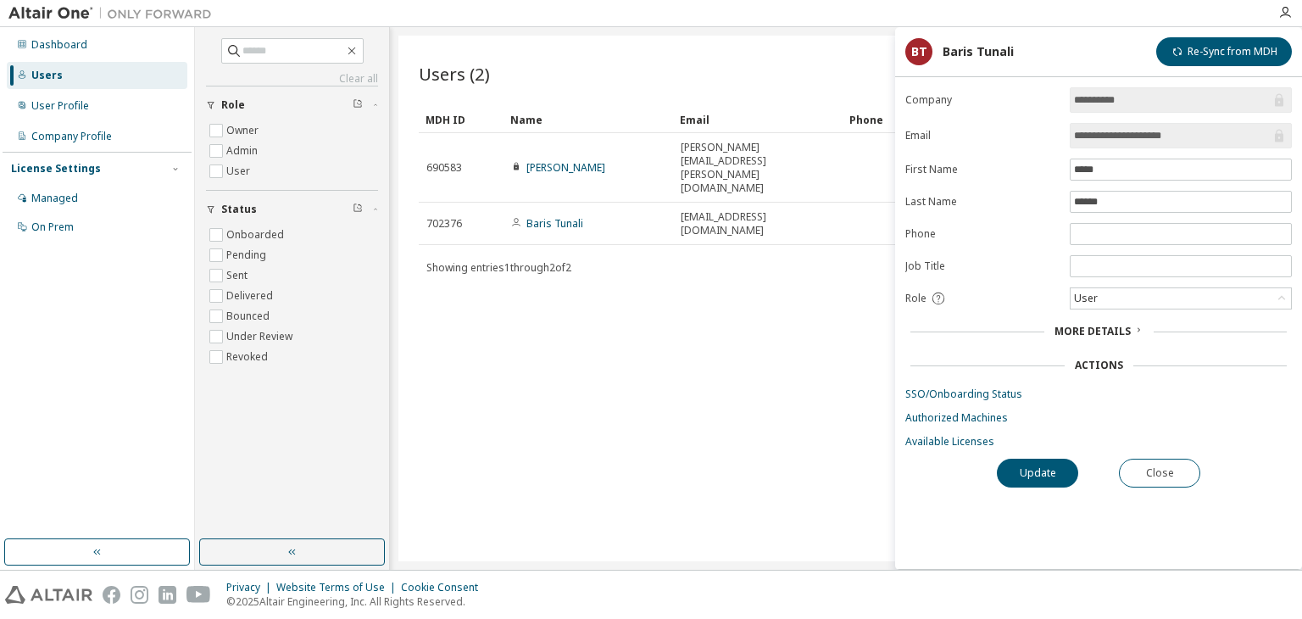
click at [970, 445] on div "**********" at bounding box center [1098, 328] width 407 height 482
click at [963, 442] on link "Available Licenses" at bounding box center [1099, 442] width 387 height 14
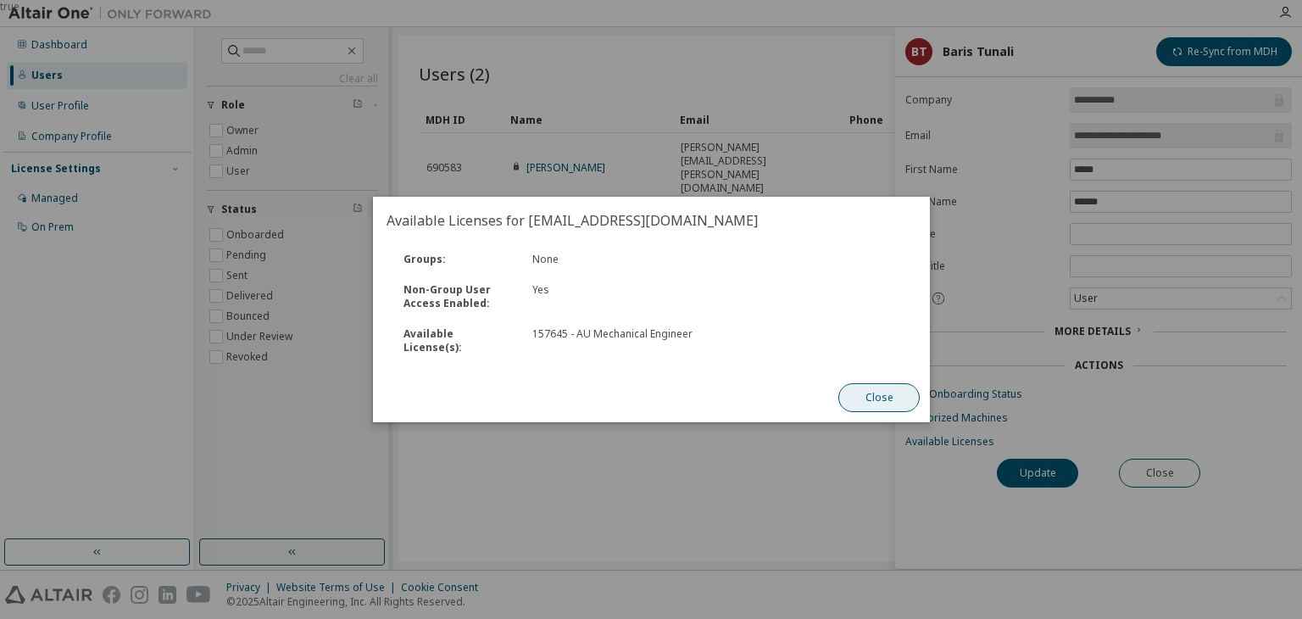
click at [885, 394] on button "Close" at bounding box center [879, 397] width 81 height 29
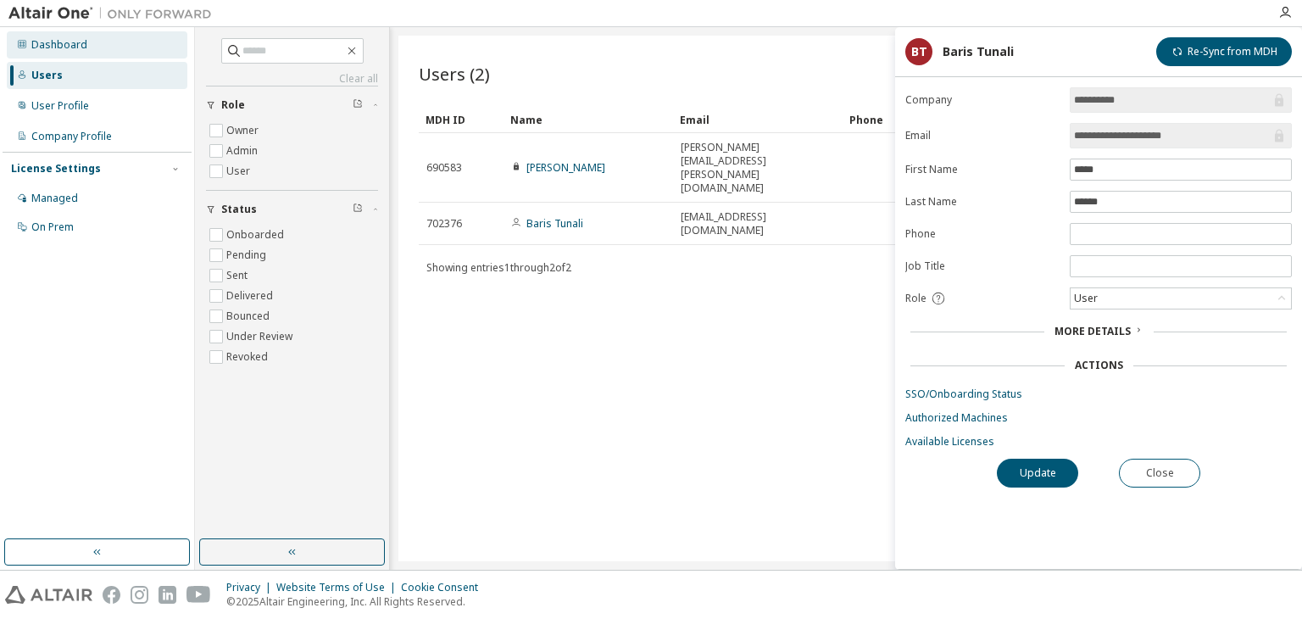
click at [73, 42] on div "Dashboard" at bounding box center [59, 45] width 56 height 14
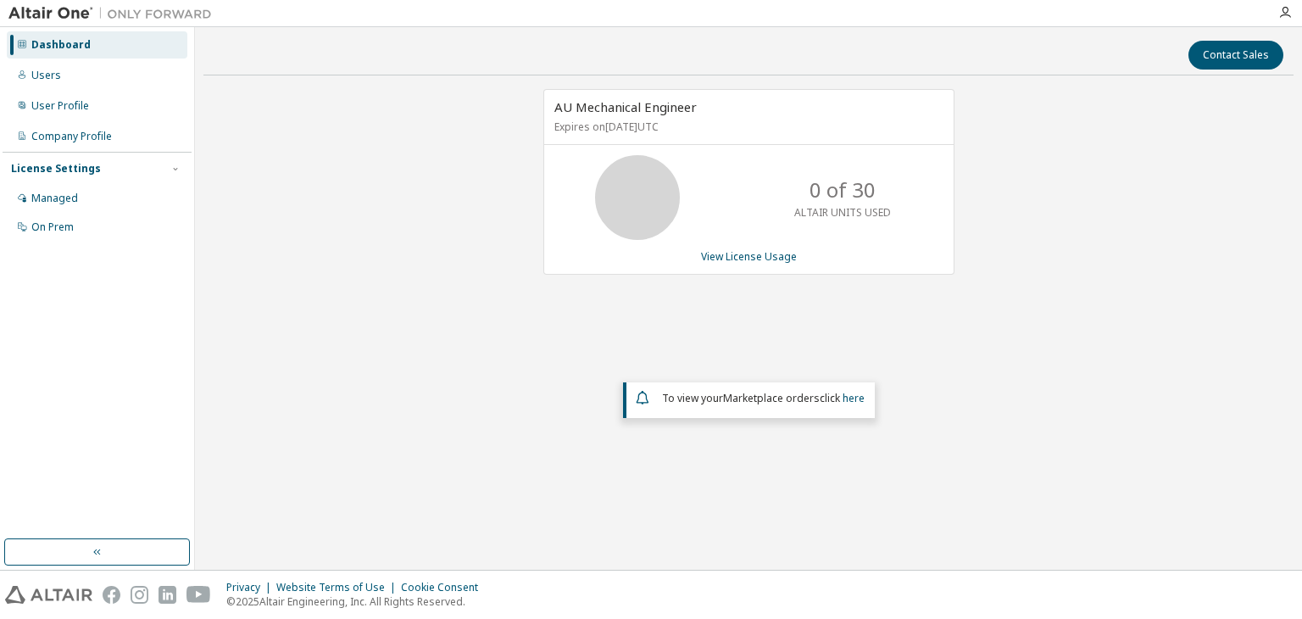
click at [720, 263] on div "AU Mechanical Engineer Expires on [DATE] UTC 0 of 30 ALTAIR UNITS USED View Lic…" at bounding box center [749, 182] width 411 height 186
click at [713, 250] on link "View License Usage" at bounding box center [749, 256] width 96 height 14
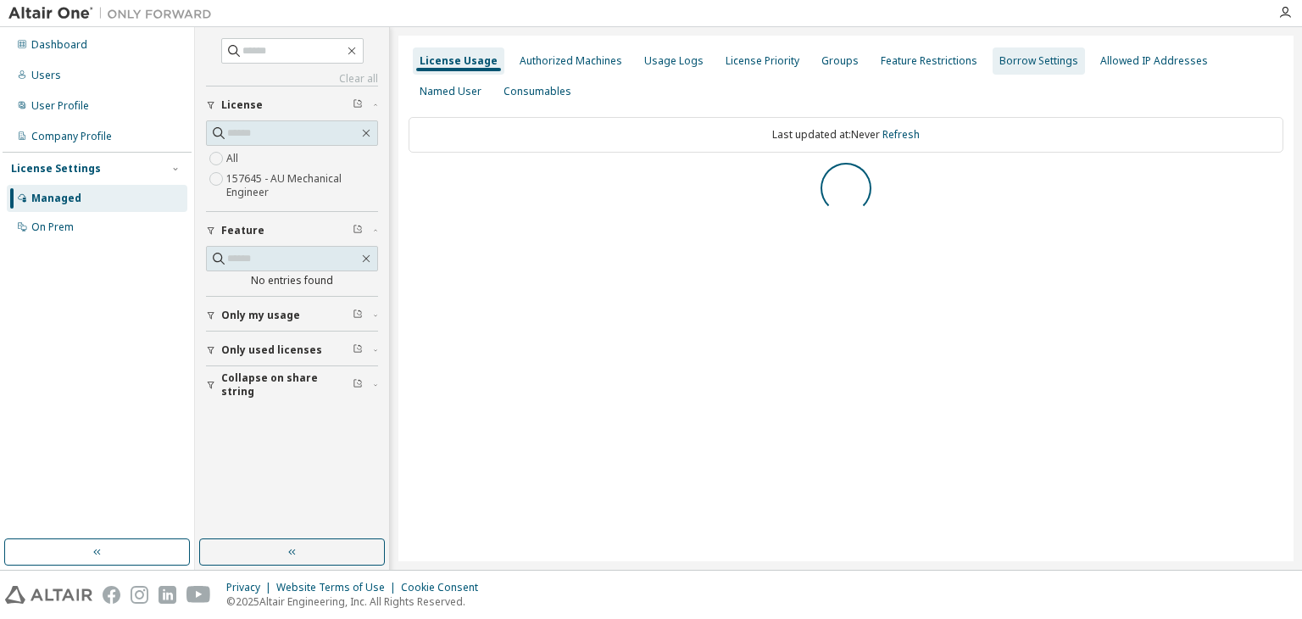
click at [1023, 61] on div "Borrow Settings" at bounding box center [1039, 61] width 79 height 14
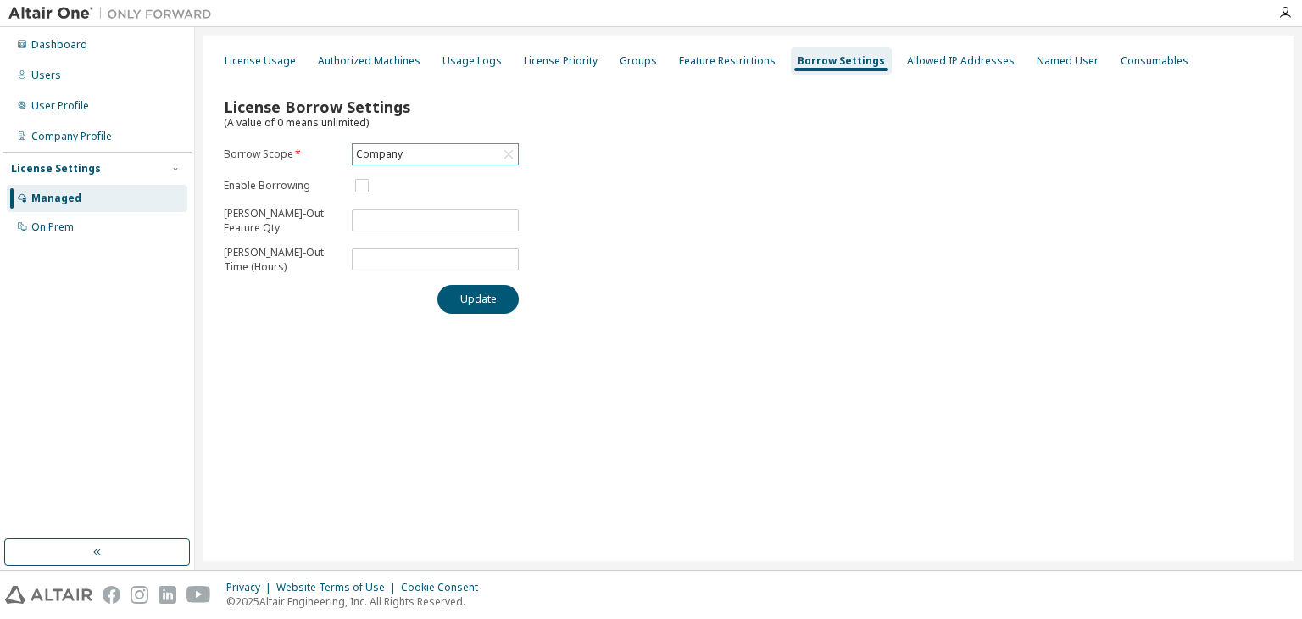
click at [424, 146] on div "Company" at bounding box center [435, 154] width 165 height 20
click at [408, 222] on li "157645 - AU Mechanical Engineer" at bounding box center [435, 229] width 162 height 36
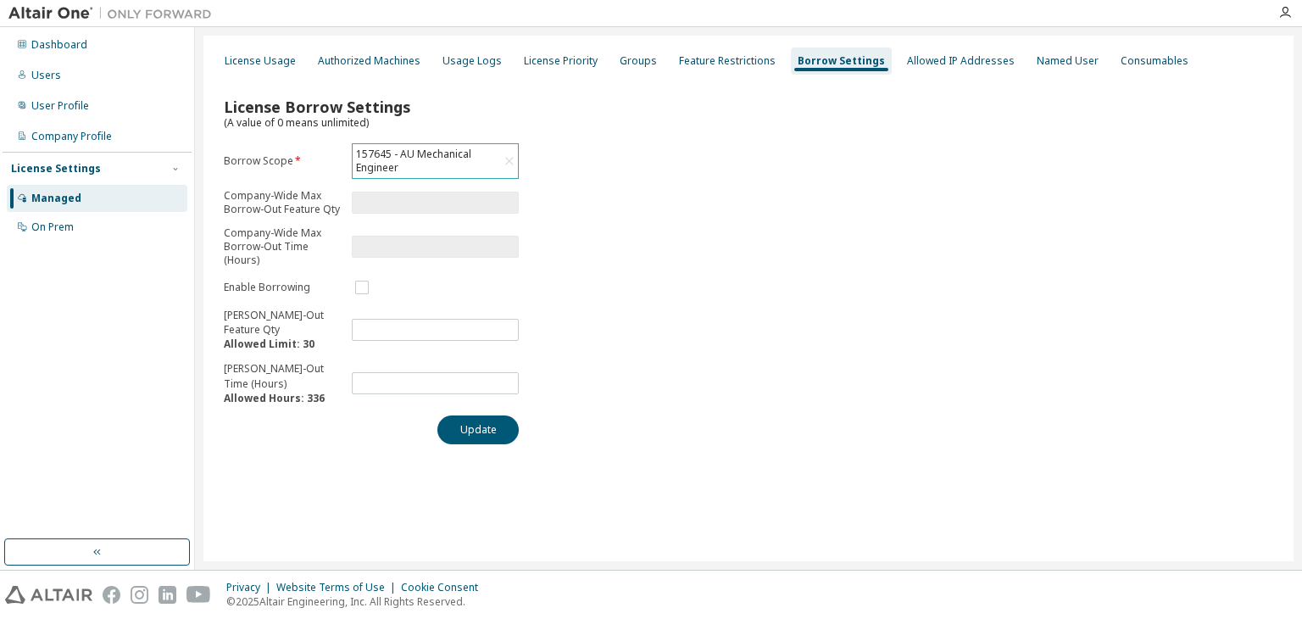
click at [421, 149] on div "157645 - AU Mechanical Engineer" at bounding box center [427, 161] width 147 height 32
click at [397, 211] on li "Company" at bounding box center [435, 214] width 162 height 22
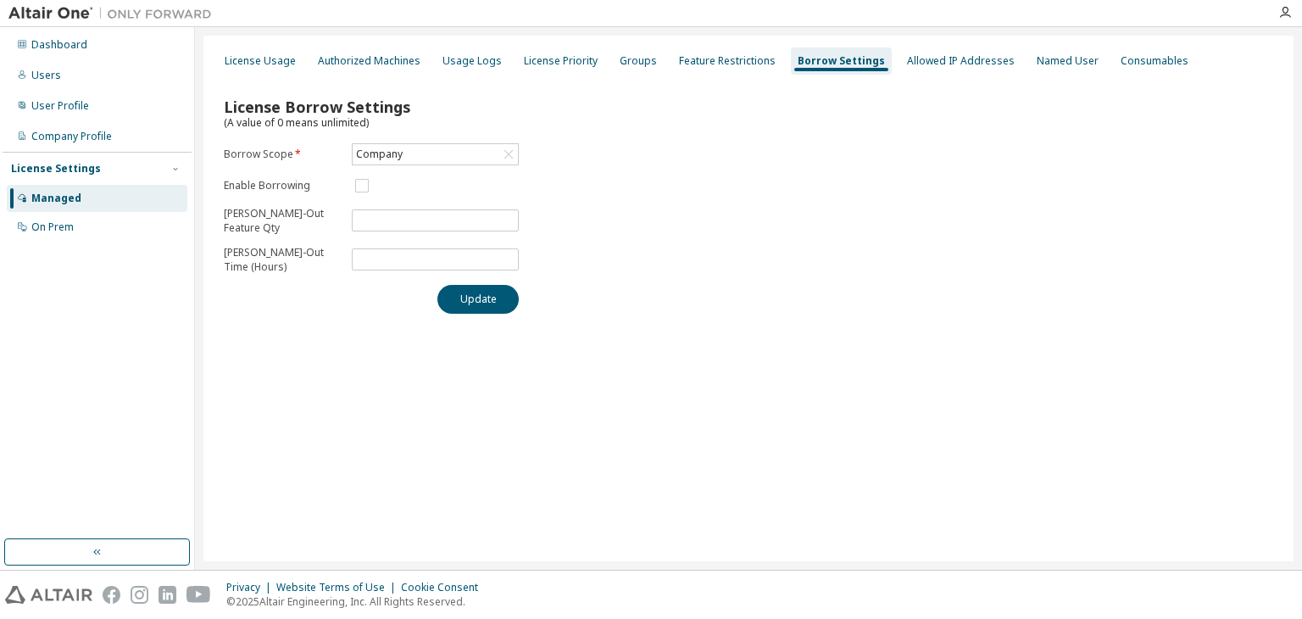
click at [771, 215] on div "License Borrow Settings (A value of 0 means unlimited) Borrow Scope * Company E…" at bounding box center [749, 200] width 1070 height 248
click at [69, 41] on div "Dashboard" at bounding box center [59, 45] width 56 height 14
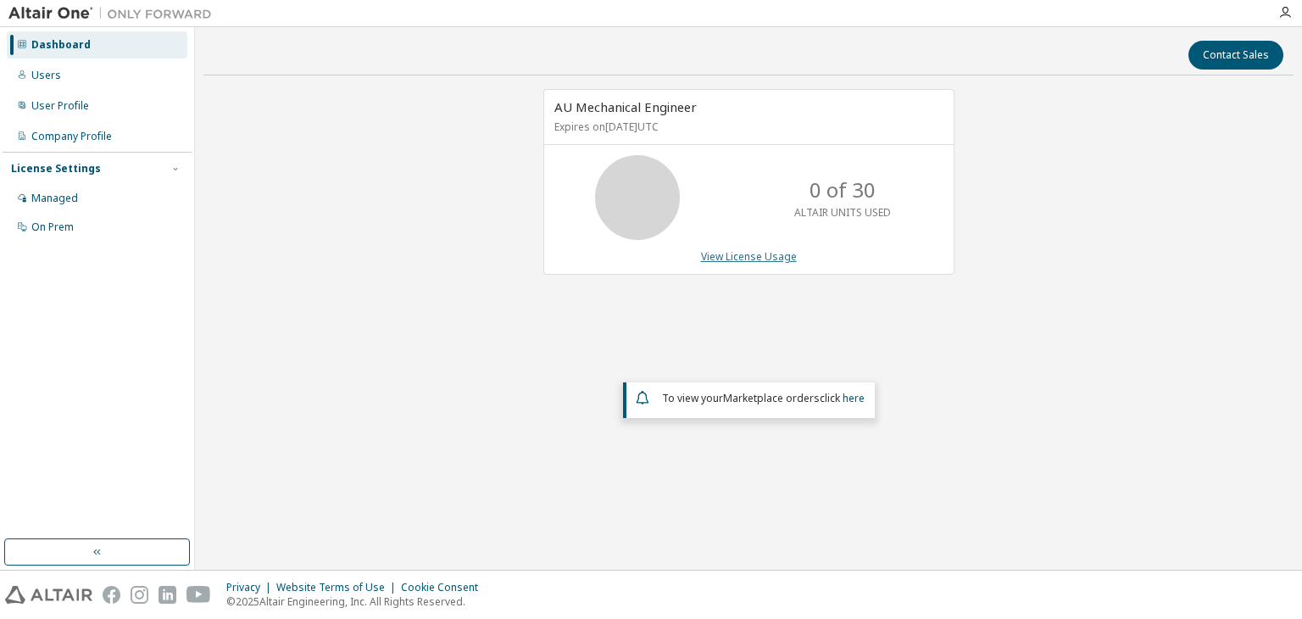
click at [770, 255] on link "View License Usage" at bounding box center [749, 256] width 96 height 14
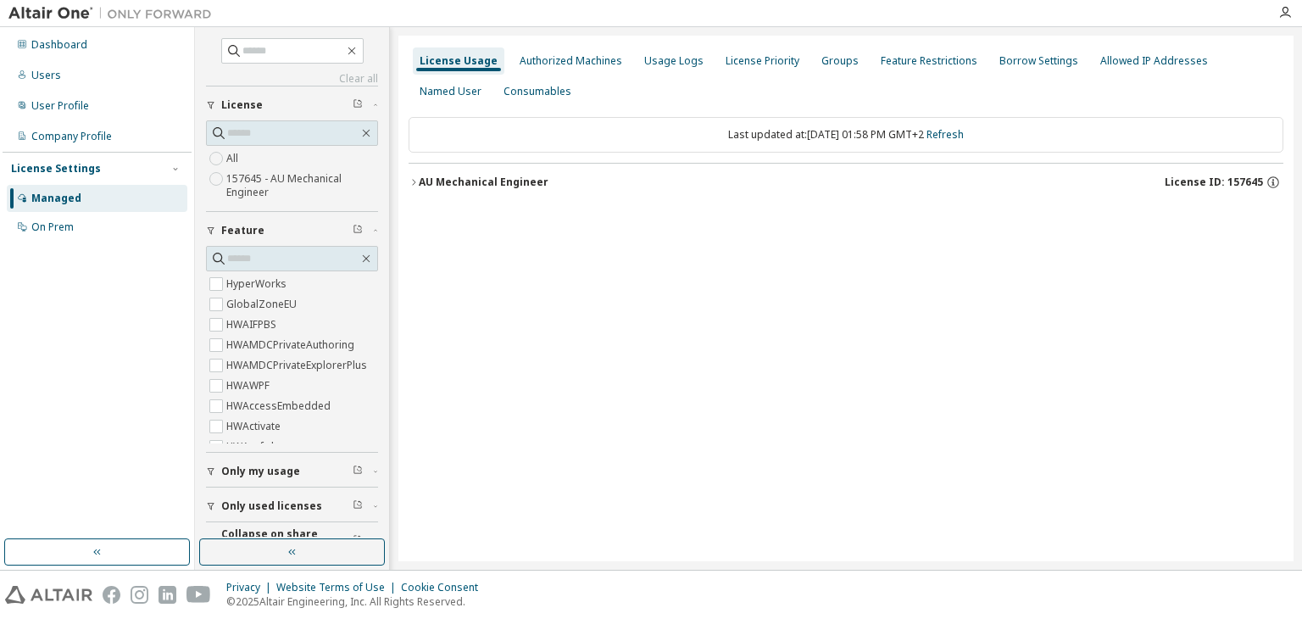
click at [409, 177] on icon "button" at bounding box center [414, 182] width 10 height 10
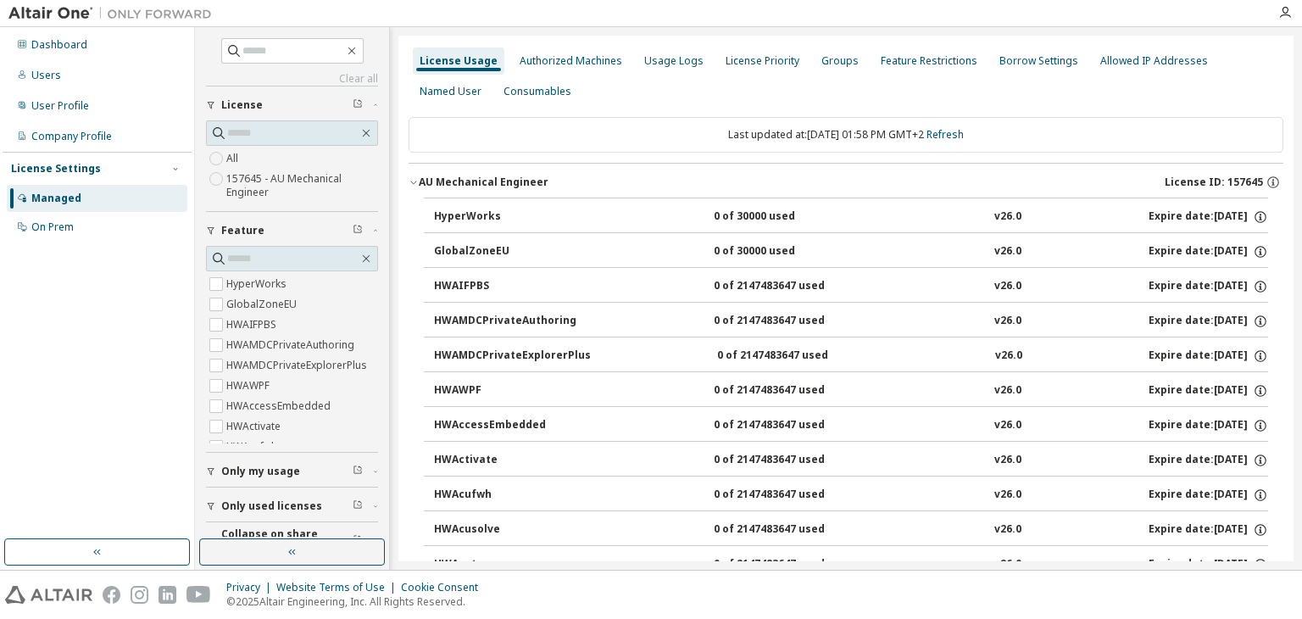
click at [413, 179] on icon "button" at bounding box center [414, 182] width 10 height 10
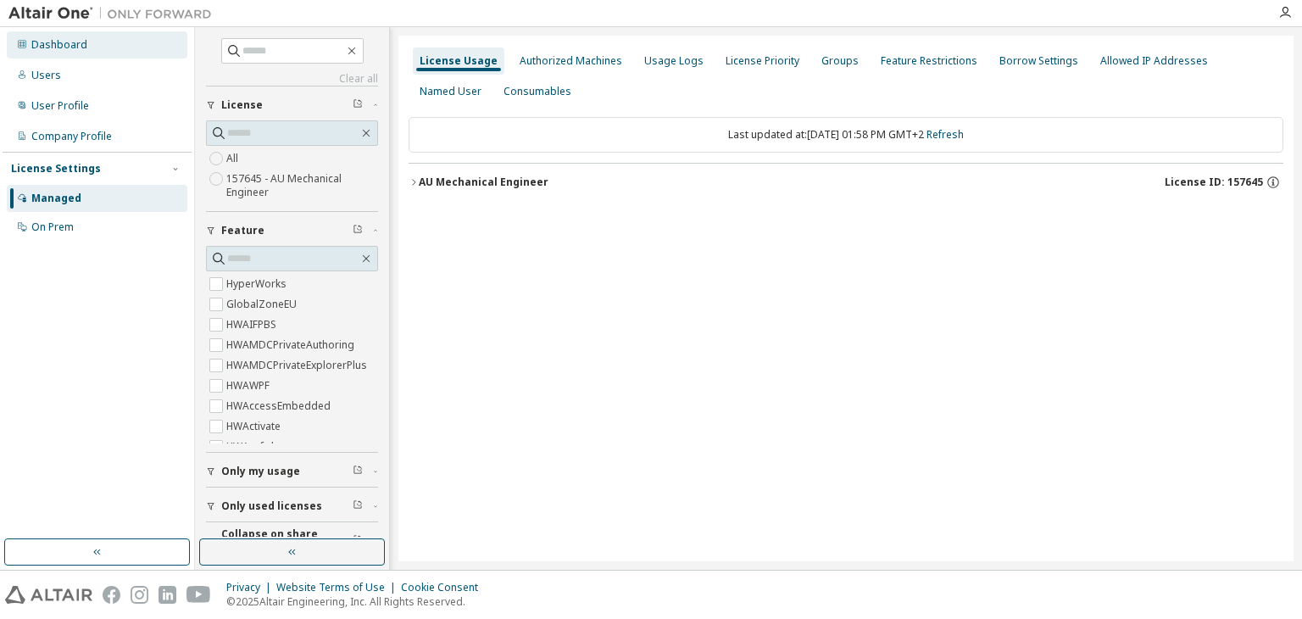
click at [48, 38] on div "Dashboard" at bounding box center [59, 45] width 56 height 14
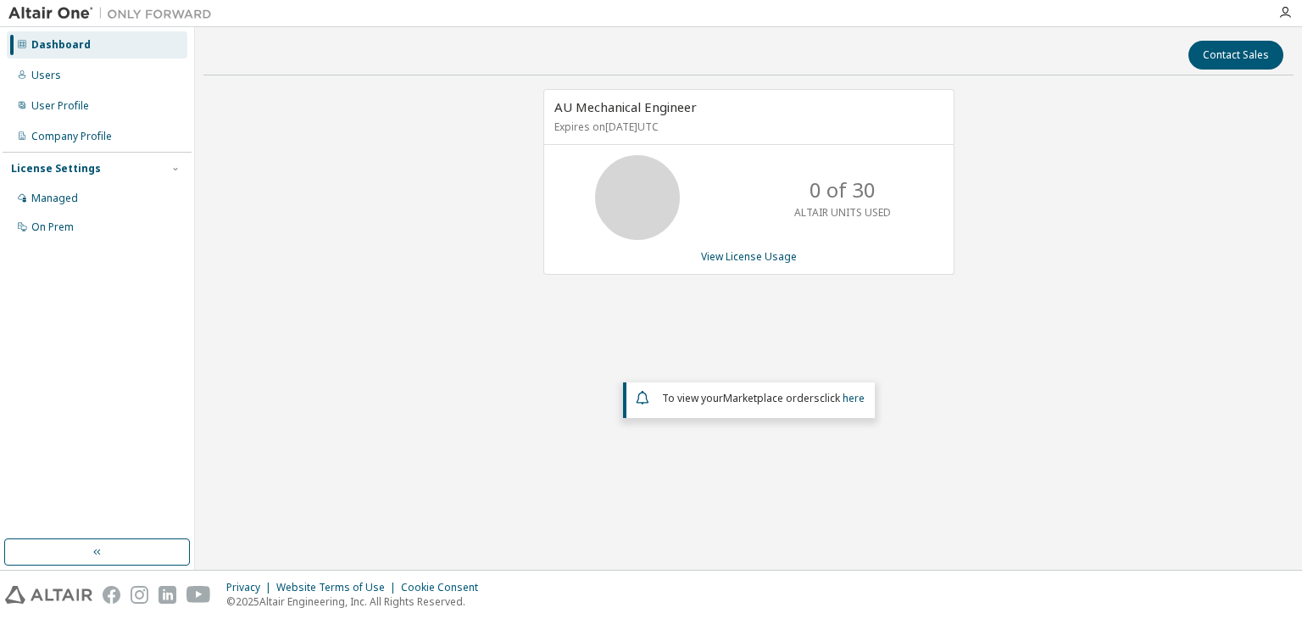
drag, startPoint x: 803, startPoint y: 181, endPoint x: 956, endPoint y: 198, distance: 154.5
click at [814, 185] on div "0 of 30 ALTAIR UNITS USED" at bounding box center [843, 197] width 136 height 85
click at [956, 199] on div "AU Mechanical Engineer Expires on [DATE] UTC 0 of 30 ALTAIR UNITS USED View Lic…" at bounding box center [749, 290] width 1090 height 403
click at [733, 259] on link "View License Usage" at bounding box center [749, 256] width 96 height 14
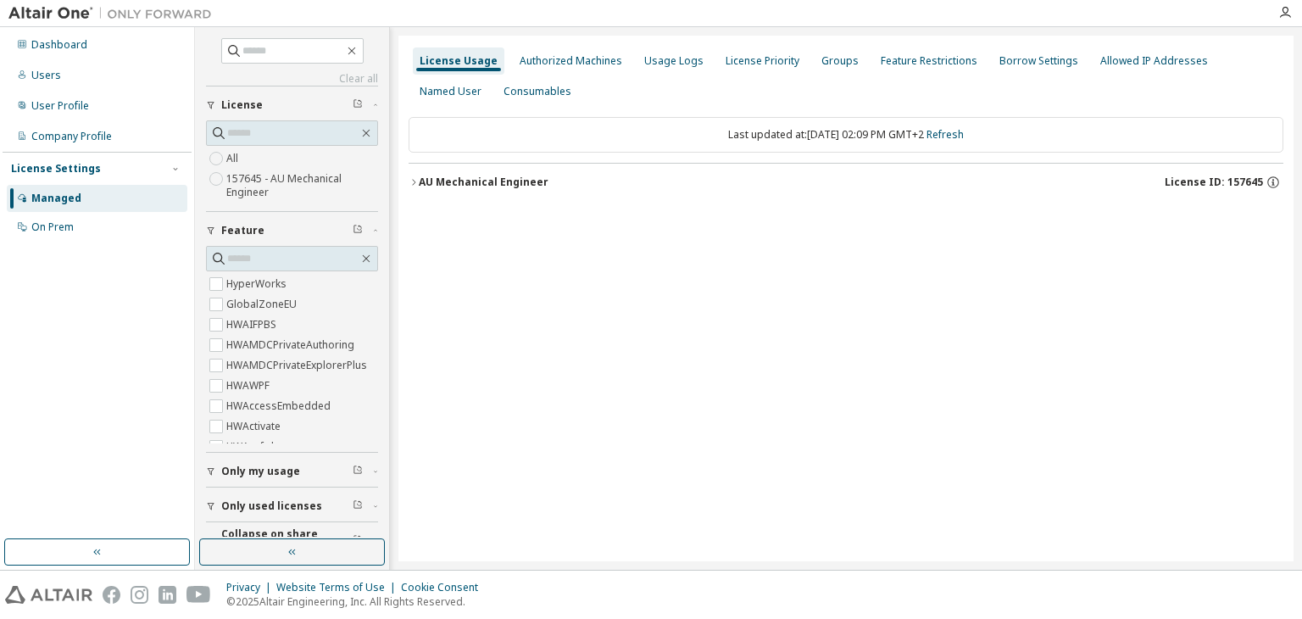
click at [421, 181] on div "AU Mechanical Engineer" at bounding box center [484, 183] width 130 height 14
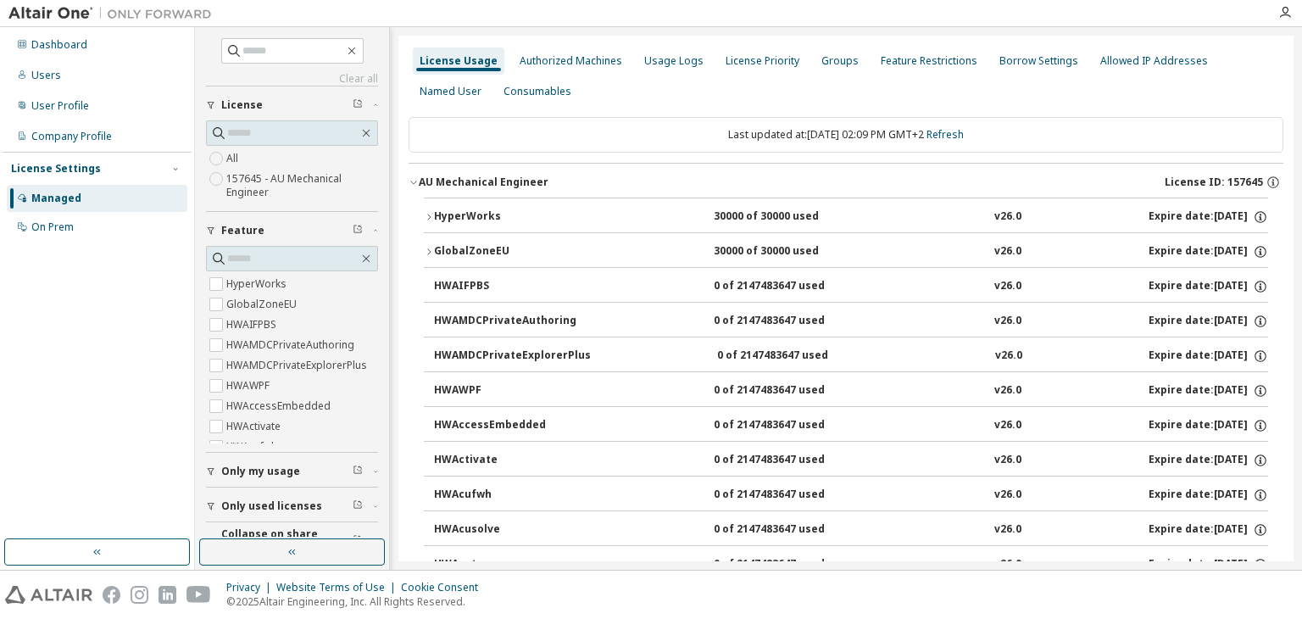
click at [429, 218] on icon "button" at bounding box center [428, 217] width 3 height 6
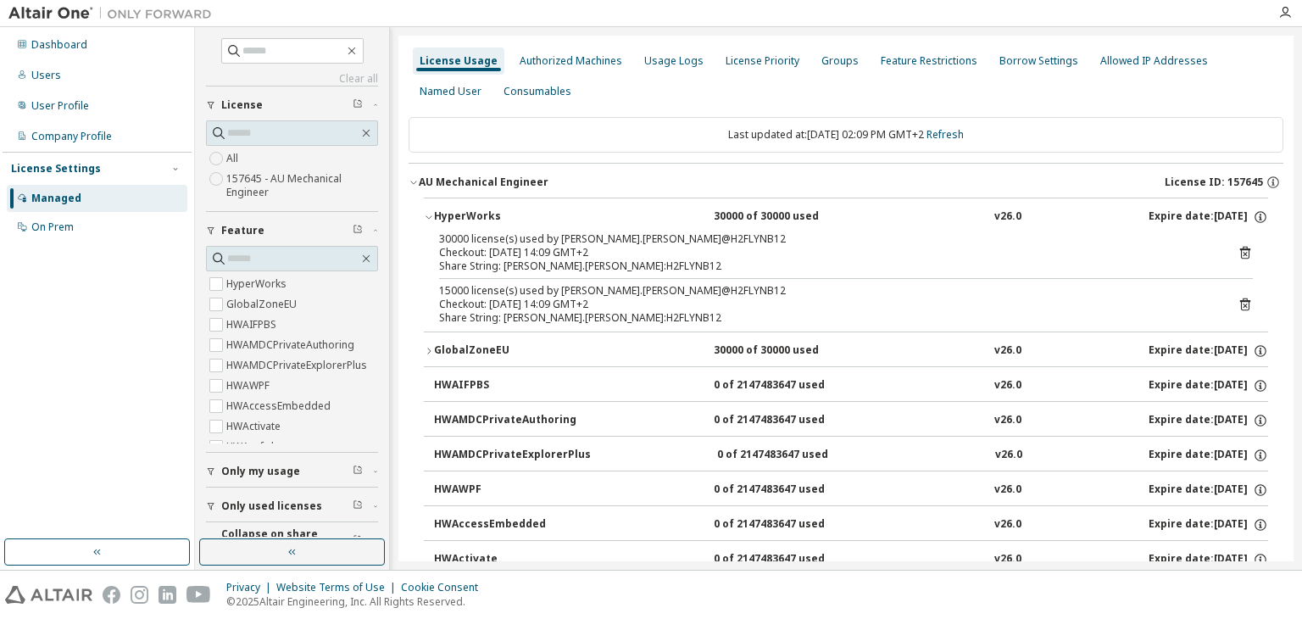
click at [429, 218] on icon "button" at bounding box center [429, 217] width 6 height 3
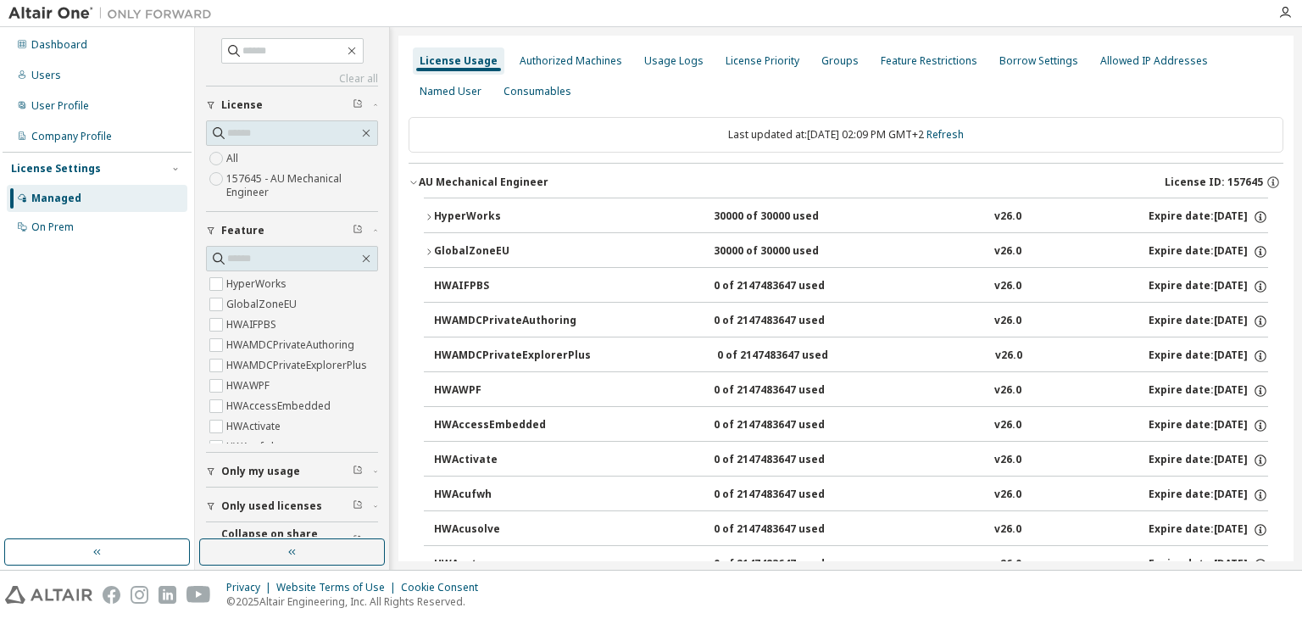
click at [410, 181] on icon "button" at bounding box center [414, 182] width 10 height 10
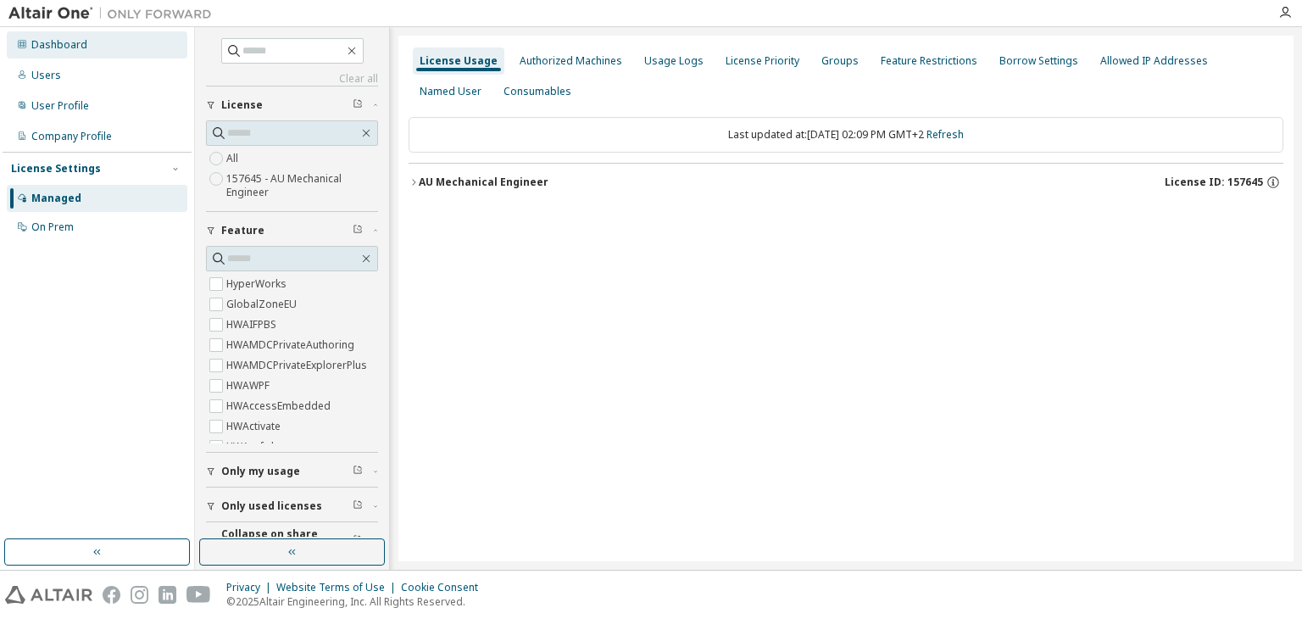
click at [107, 47] on div "Dashboard" at bounding box center [97, 44] width 181 height 27
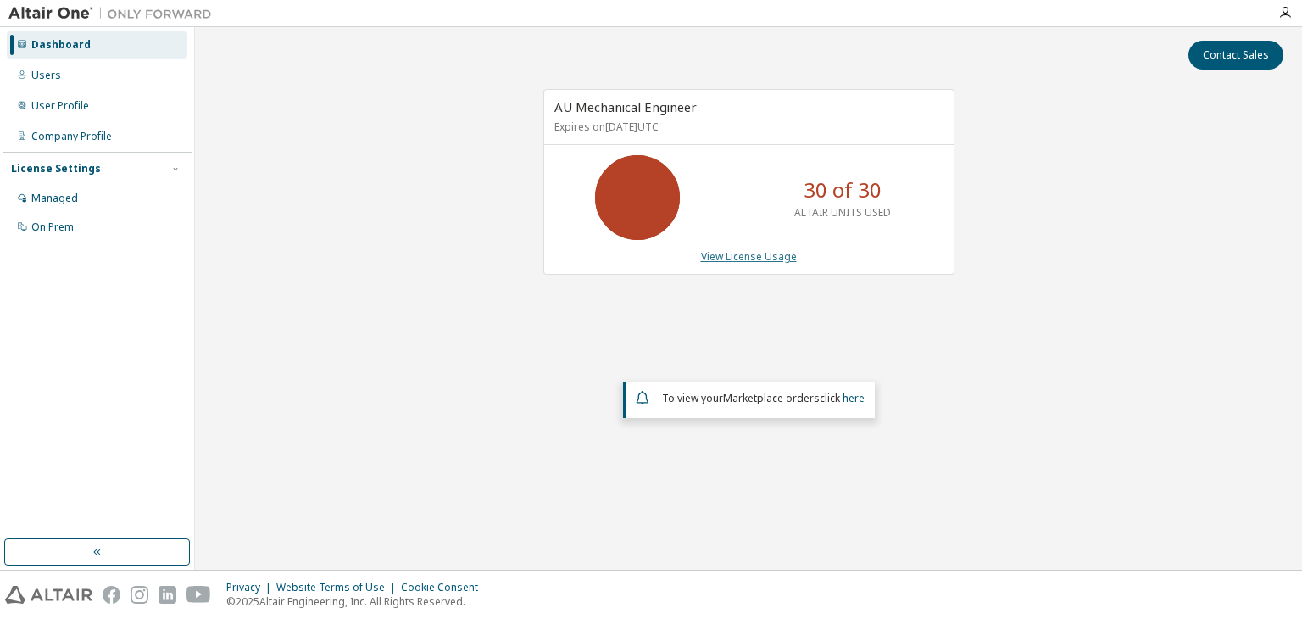
click at [758, 252] on link "View License Usage" at bounding box center [749, 256] width 96 height 14
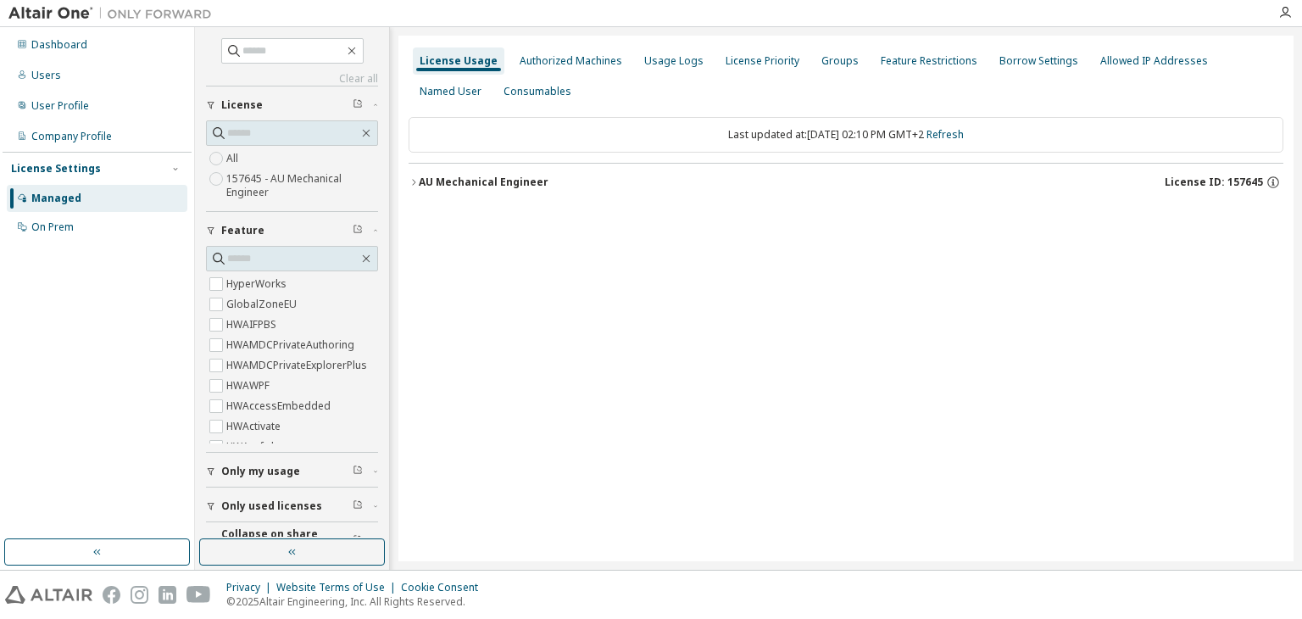
click at [410, 184] on icon "button" at bounding box center [414, 182] width 10 height 10
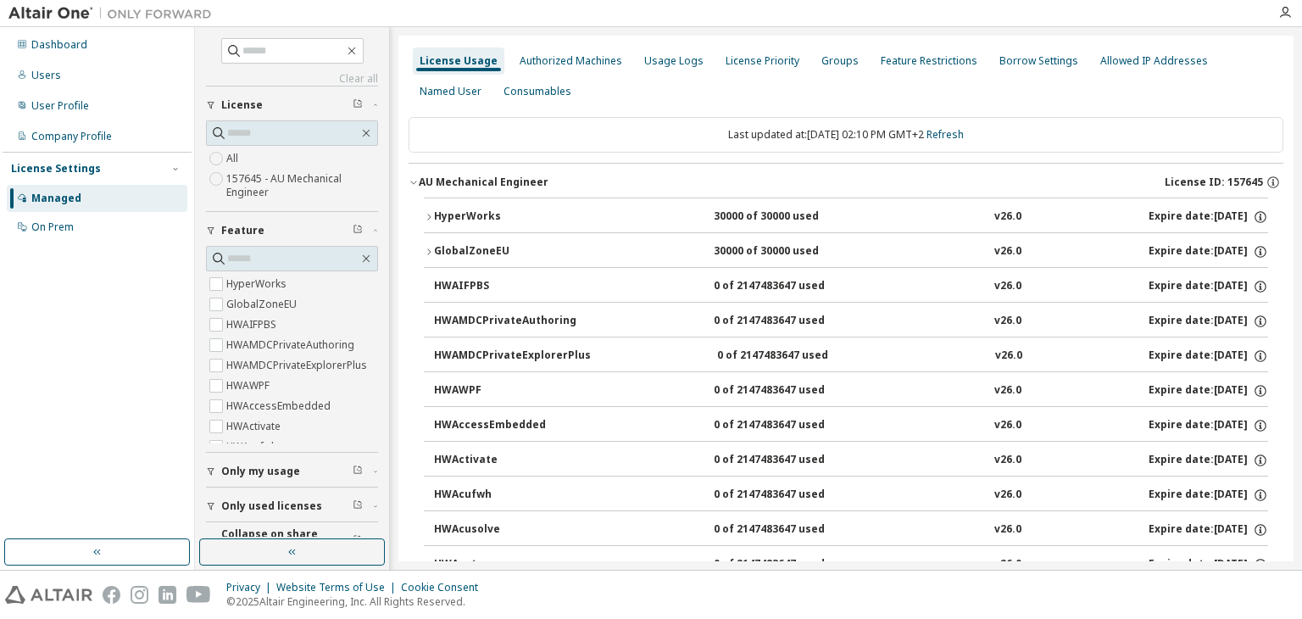
click at [427, 221] on button "HyperWorks 30000 of 30000 used v26.0 Expire date: [DATE]" at bounding box center [846, 216] width 845 height 37
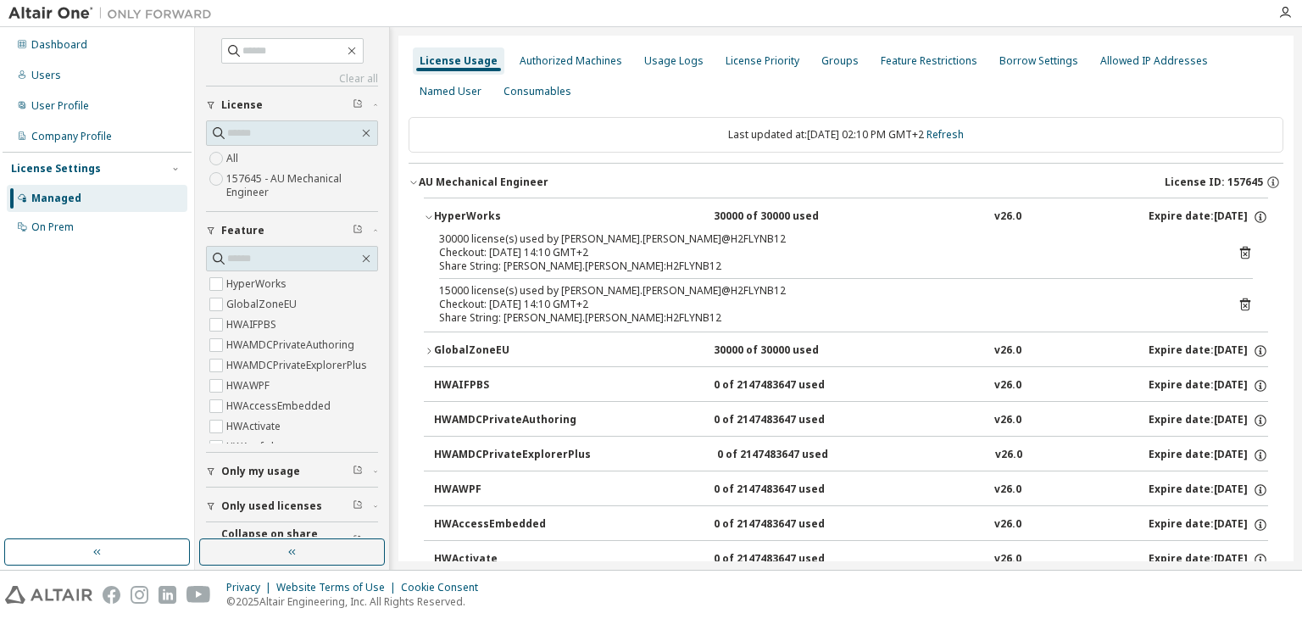
click at [427, 221] on icon "button" at bounding box center [429, 217] width 10 height 10
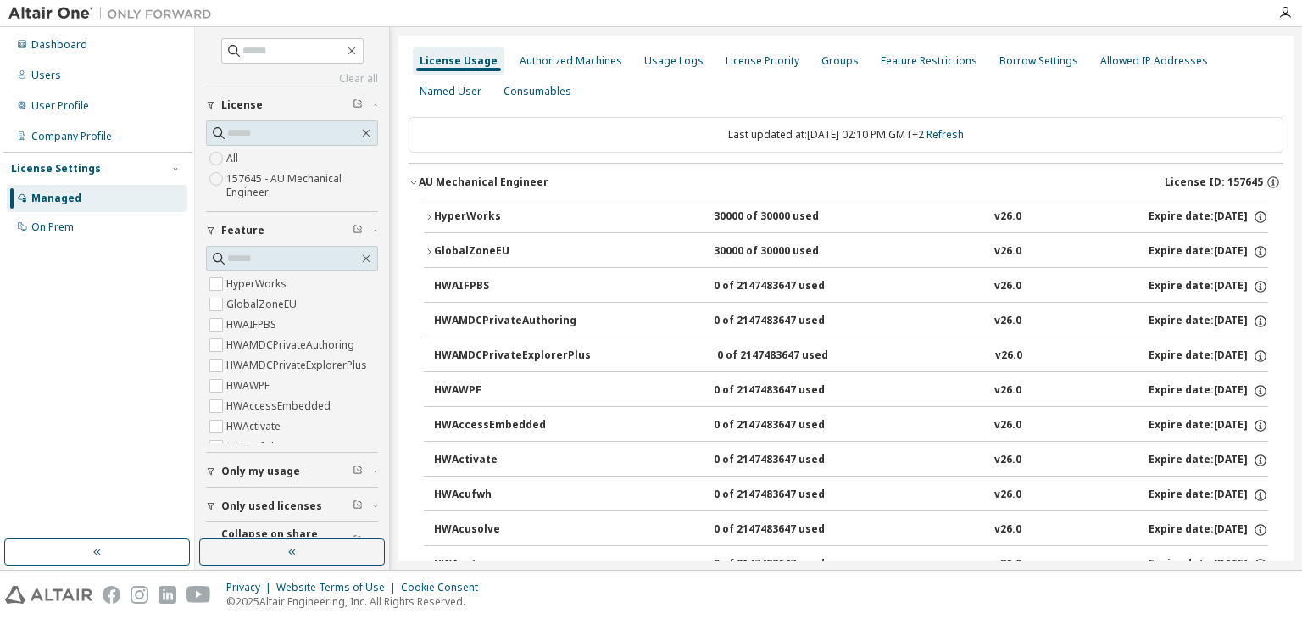
click at [675, 127] on div "Last updated at: [DATE] 02:10 PM GMT+2 Refresh" at bounding box center [846, 135] width 875 height 36
click at [633, 129] on div "Last updated at: [DATE] 02:10 PM GMT+2 Refresh" at bounding box center [846, 135] width 875 height 36
click at [81, 36] on div "Dashboard" at bounding box center [97, 44] width 181 height 27
